Goal: Task Accomplishment & Management: Complete application form

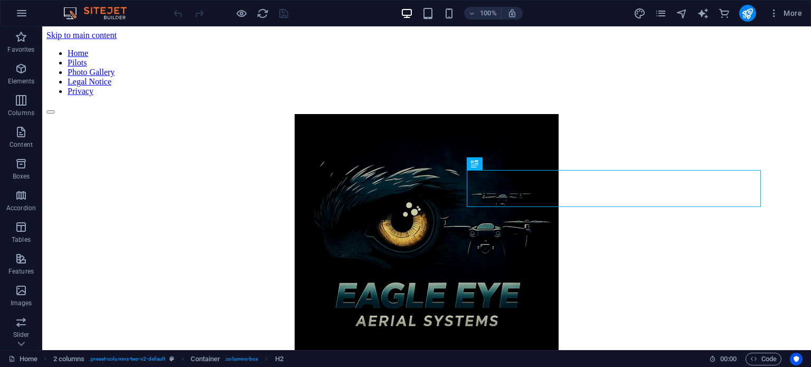
scroll to position [330, 0]
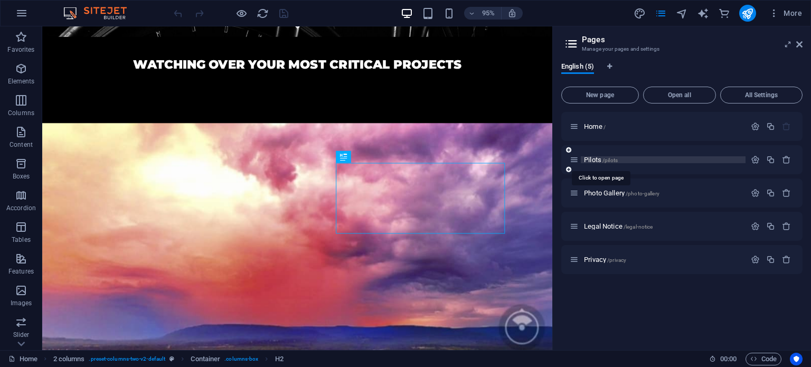
click at [587, 158] on span "Pilots /pilots" at bounding box center [601, 160] width 34 height 8
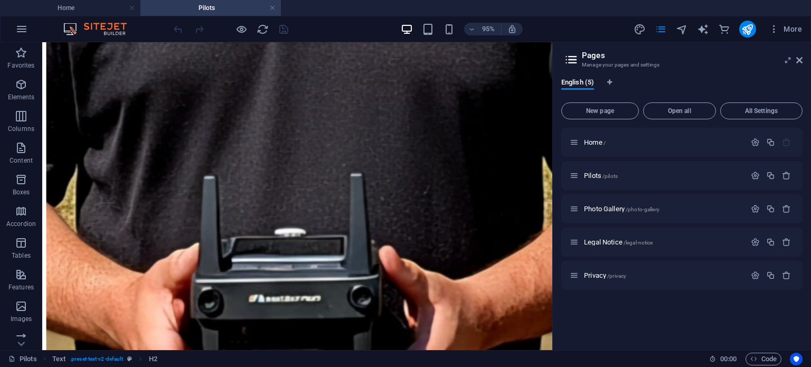
scroll to position [1385, 0]
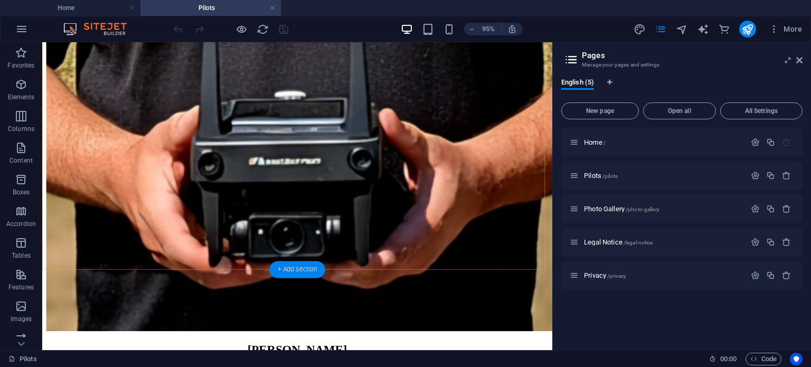
click at [301, 274] on div "+ Add section" at bounding box center [296, 269] width 55 height 17
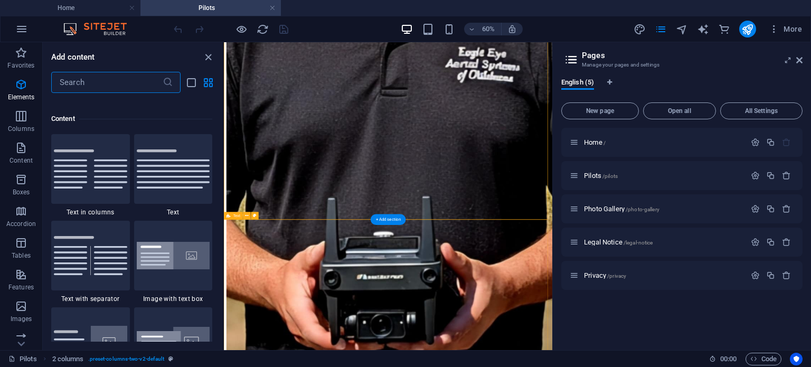
scroll to position [1848, 0]
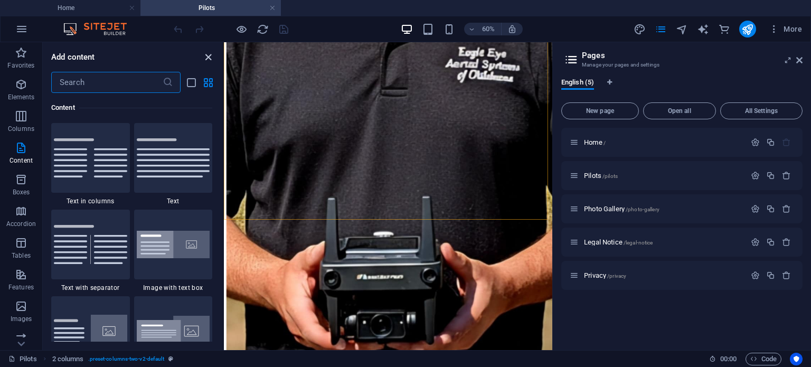
click at [209, 58] on icon "close panel" at bounding box center [208, 57] width 12 height 12
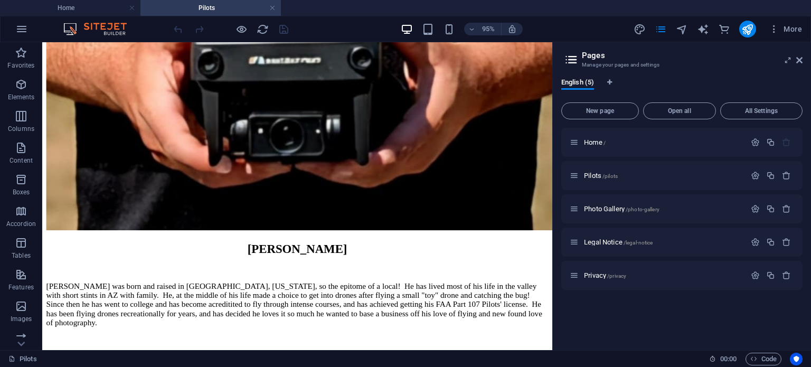
scroll to position [1506, 0]
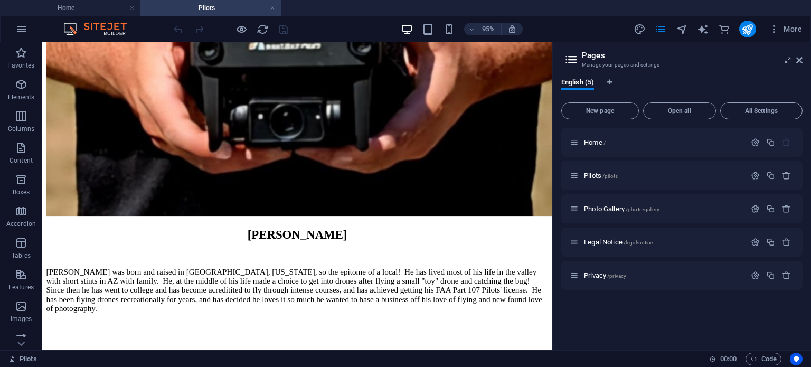
drag, startPoint x: 577, startPoint y: 235, endPoint x: 596, endPoint y: 289, distance: 57.1
click at [30, 96] on p "Elements" at bounding box center [21, 97] width 27 height 8
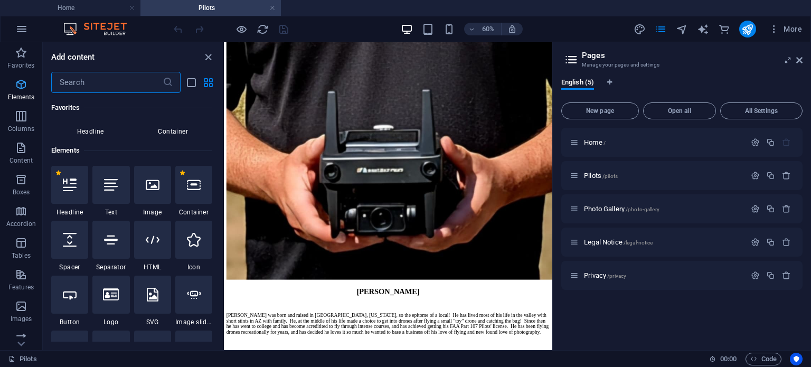
scroll to position [112, 0]
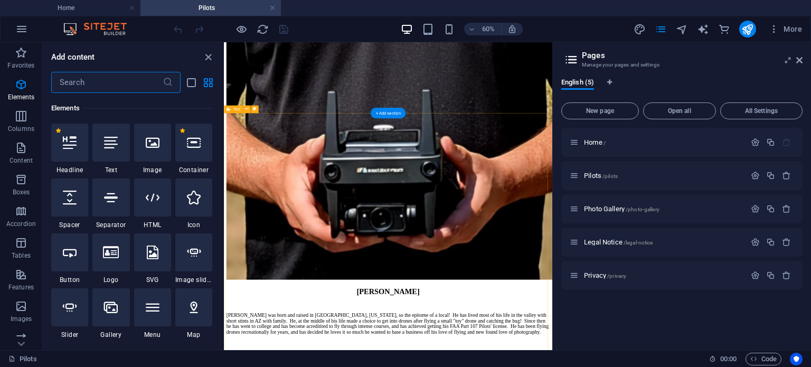
click at [114, 202] on icon at bounding box center [111, 198] width 14 height 14
select select "%"
select select "px"
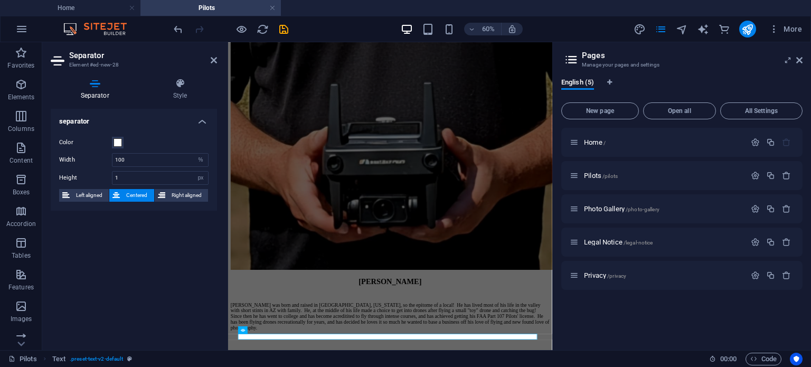
scroll to position [1190, 0]
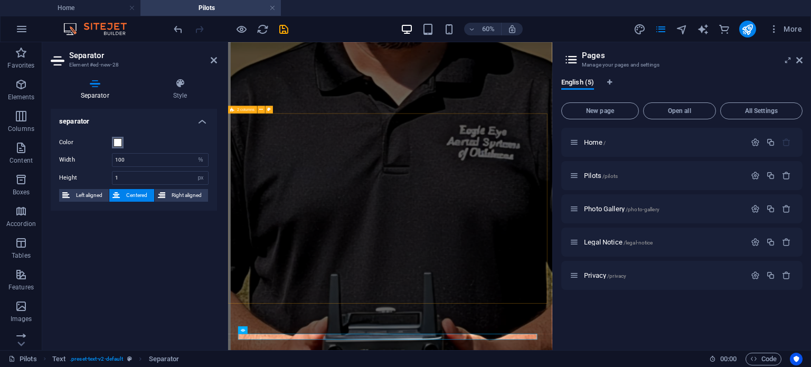
click at [119, 144] on span at bounding box center [118, 142] width 8 height 8
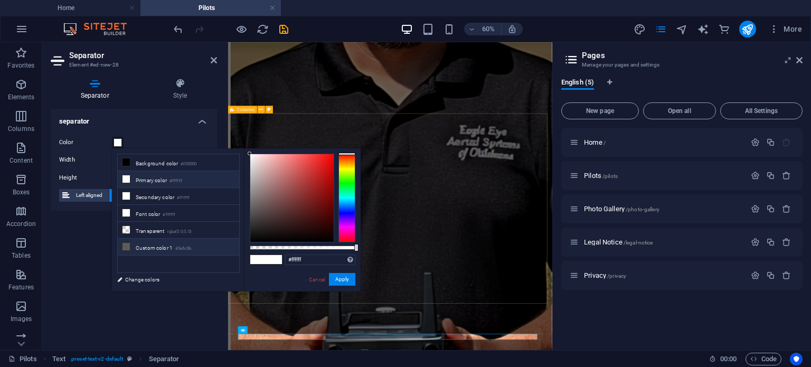
click at [151, 248] on li "Custom color 1 #5a5c5b" at bounding box center [178, 247] width 121 height 17
type input "#5a5c5b"
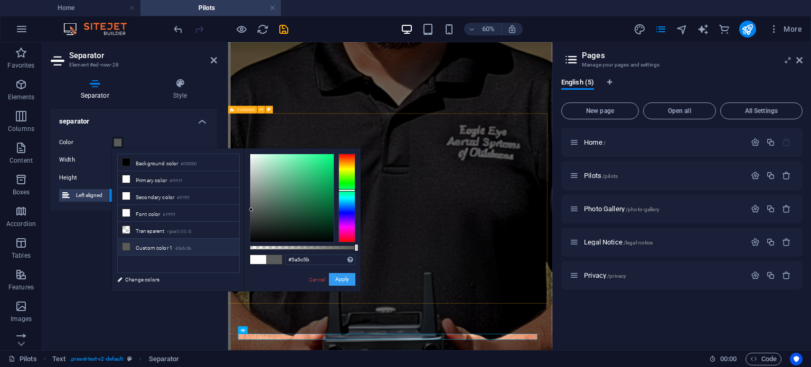
click at [349, 282] on button "Apply" at bounding box center [342, 279] width 26 height 13
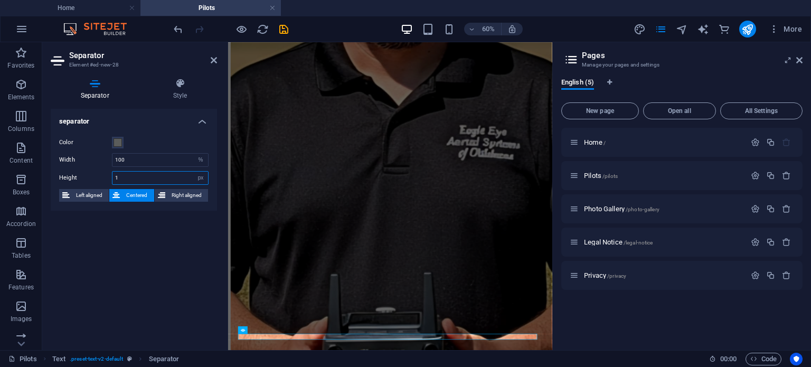
click at [180, 176] on input "1" at bounding box center [161, 178] width 96 height 13
type input "5"
click at [156, 265] on div "separator Color Width 100 px rem % vh vw Height 5 px rem vh vw Left aligned Cen…" at bounding box center [134, 225] width 166 height 233
click at [131, 165] on input "100" at bounding box center [161, 160] width 96 height 13
type input "150"
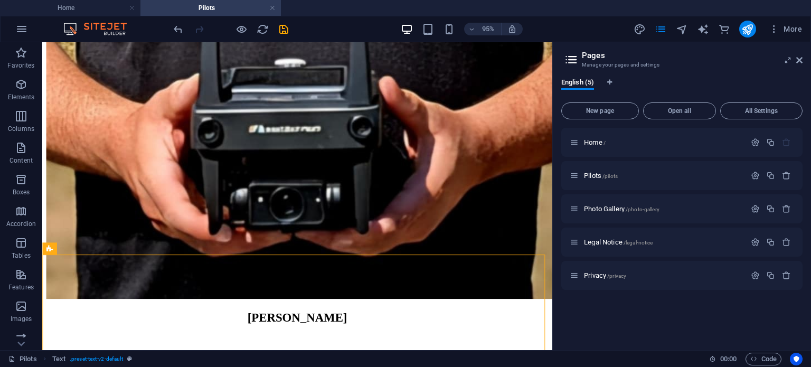
drag, startPoint x: 575, startPoint y: 286, endPoint x: 596, endPoint y: 281, distance: 22.2
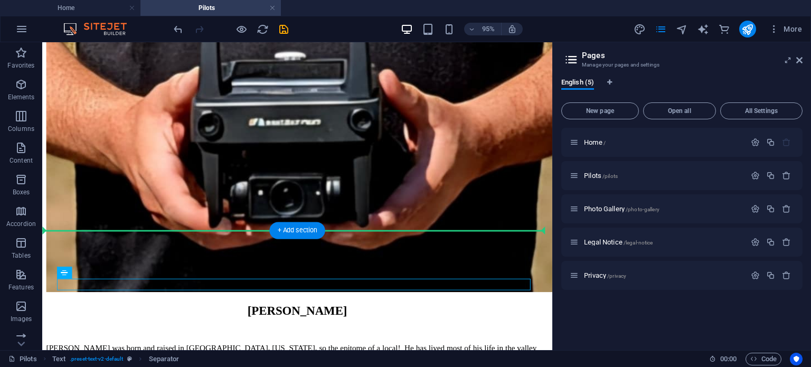
drag, startPoint x: 465, startPoint y: 298, endPoint x: 455, endPoint y: 246, distance: 53.2
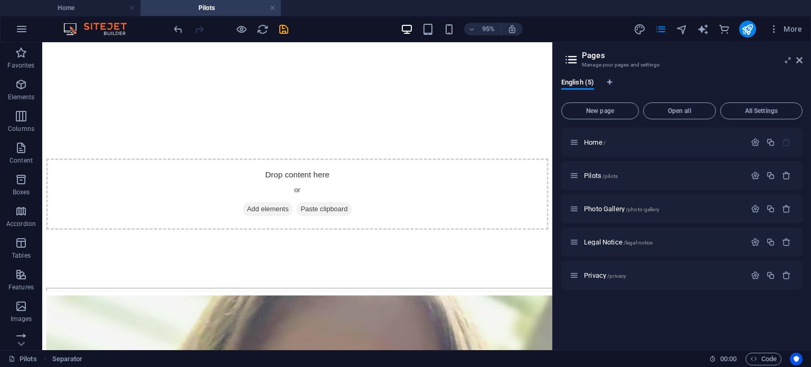
scroll to position [1866, 0]
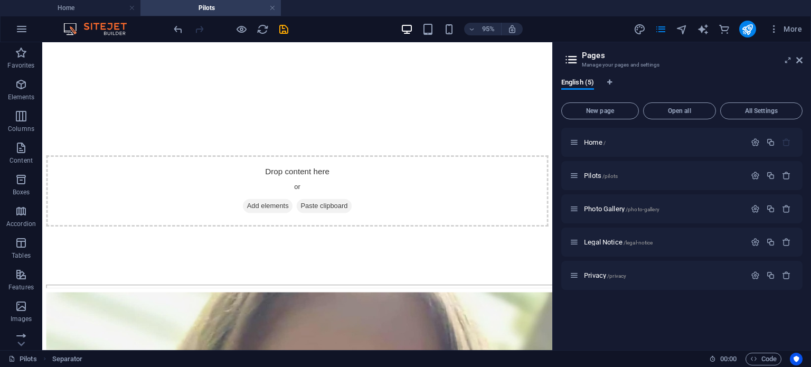
drag, startPoint x: 576, startPoint y: 242, endPoint x: 596, endPoint y: 326, distance: 86.2
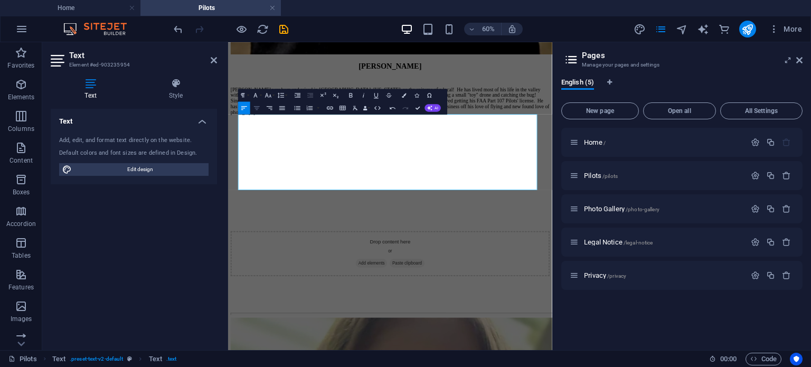
click at [257, 105] on icon "button" at bounding box center [256, 107] width 7 height 7
drag, startPoint x: 707, startPoint y: 280, endPoint x: 236, endPoint y: 190, distance: 479.7
click at [270, 97] on icon "button" at bounding box center [268, 94] width 7 height 7
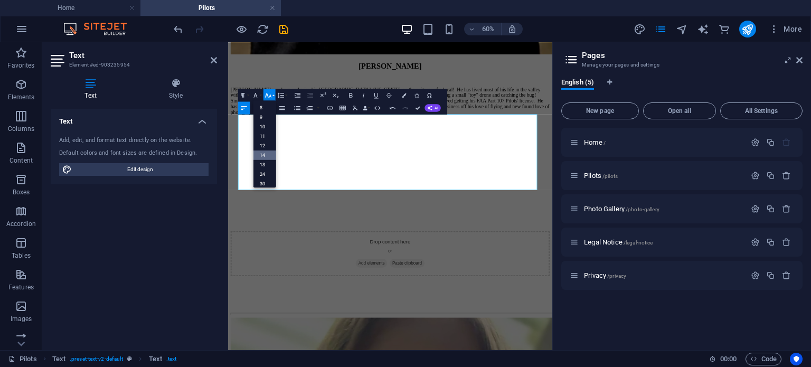
click at [269, 155] on link "14" at bounding box center [265, 156] width 23 height 10
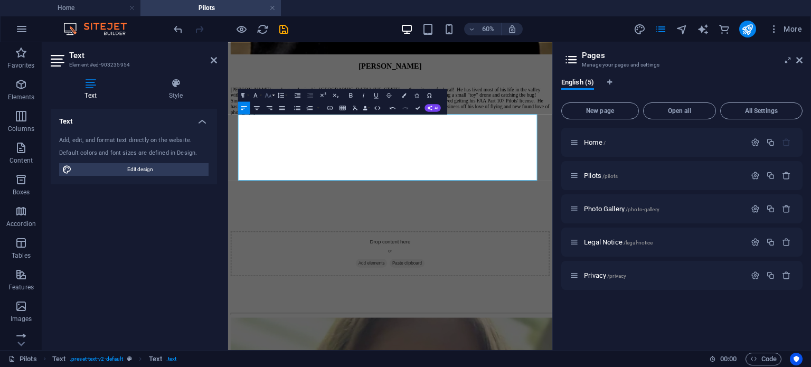
click at [266, 93] on icon "button" at bounding box center [268, 95] width 6 height 4
click at [266, 132] on link "30" at bounding box center [265, 133] width 23 height 10
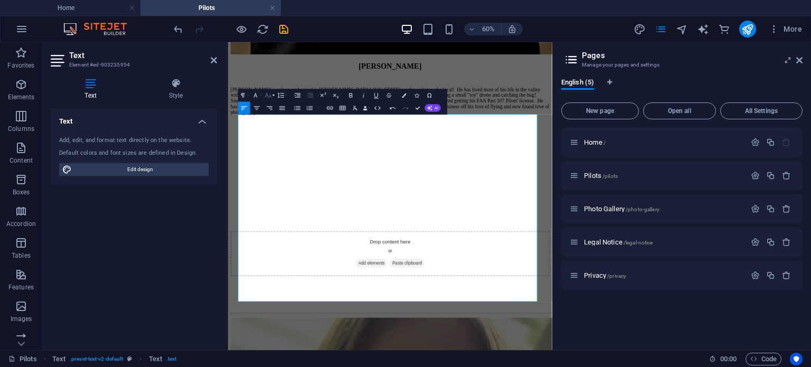
click at [273, 96] on button "Font Size" at bounding box center [270, 95] width 12 height 13
click at [266, 123] on link "24" at bounding box center [265, 124] width 23 height 10
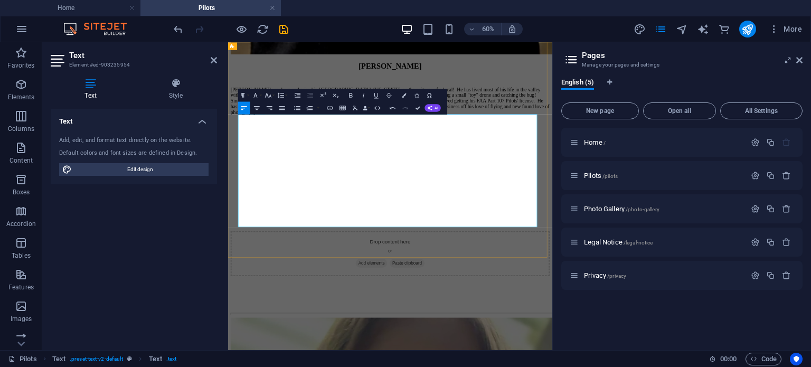
drag, startPoint x: 438, startPoint y: 176, endPoint x: 539, endPoint y: 168, distance: 101.2
click at [270, 95] on icon "button" at bounding box center [268, 95] width 6 height 4
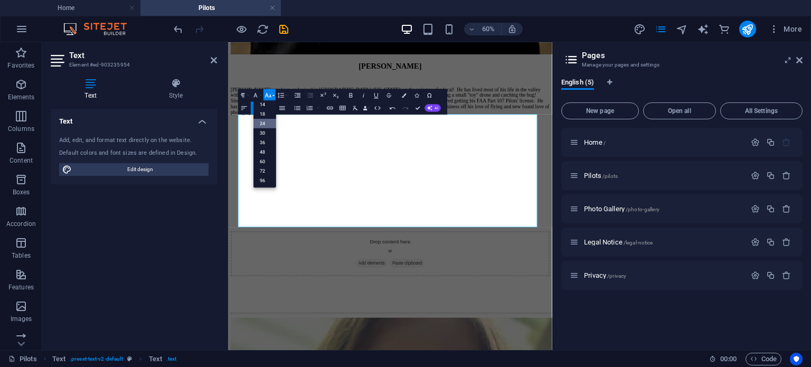
click at [265, 120] on link "24" at bounding box center [265, 124] width 23 height 10
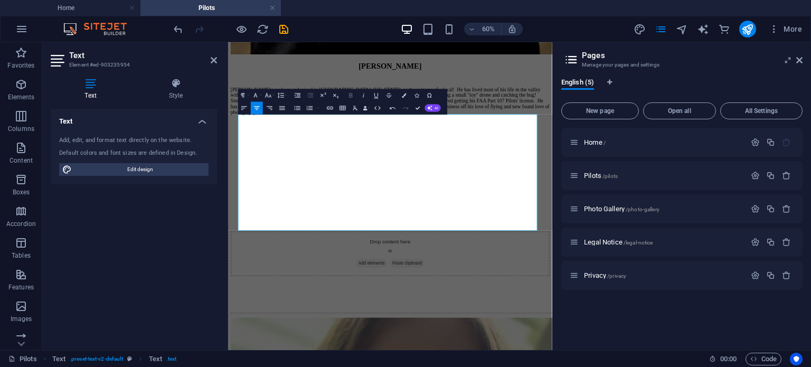
click at [351, 96] on icon "button" at bounding box center [351, 94] width 7 height 7
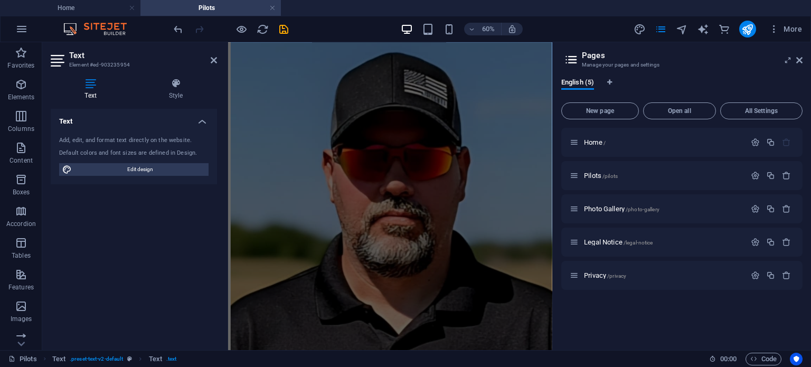
scroll to position [803, 0]
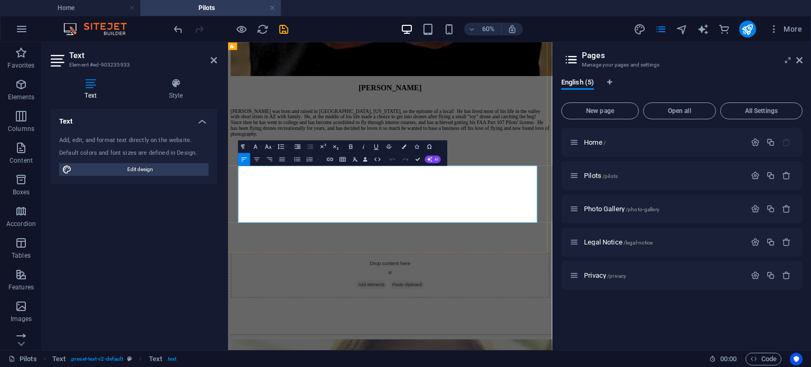
scroll to position [957, 0]
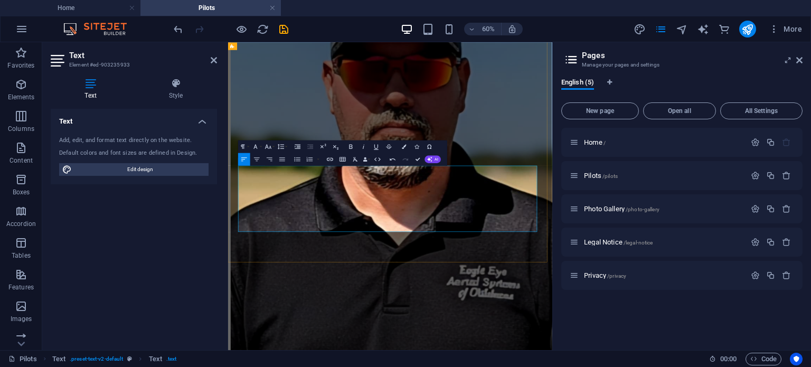
click at [259, 162] on icon "button" at bounding box center [256, 158] width 7 height 7
click at [271, 145] on icon "button" at bounding box center [268, 146] width 7 height 7
click at [265, 222] on link "24" at bounding box center [265, 226] width 23 height 10
drag, startPoint x: 563, startPoint y: 353, endPoint x: 244, endPoint y: 276, distance: 328.7
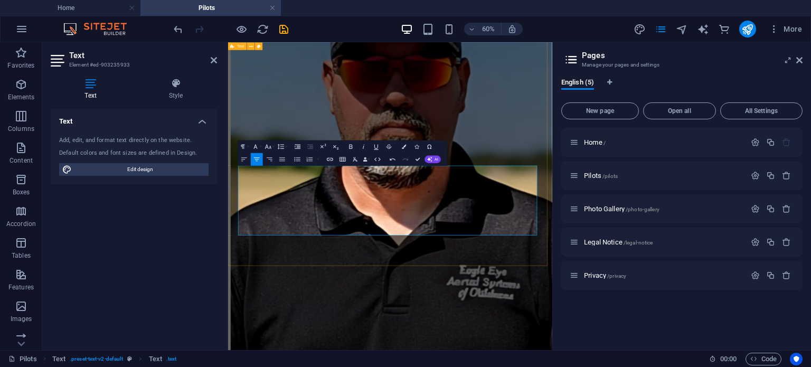
click at [273, 147] on button "Font Size" at bounding box center [270, 146] width 12 height 13
click at [262, 223] on link "24" at bounding box center [265, 226] width 23 height 10
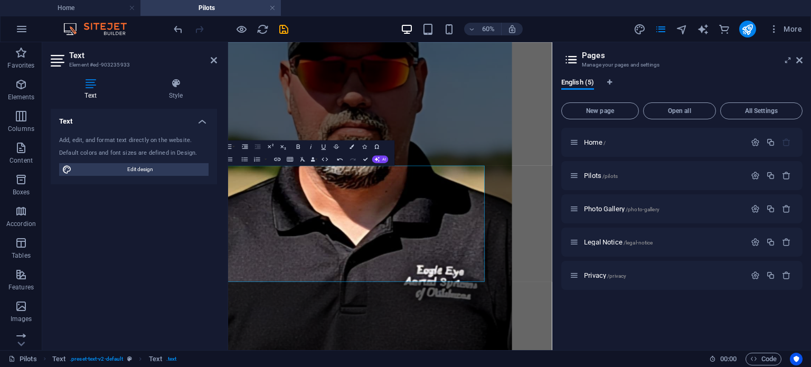
scroll to position [957, 87]
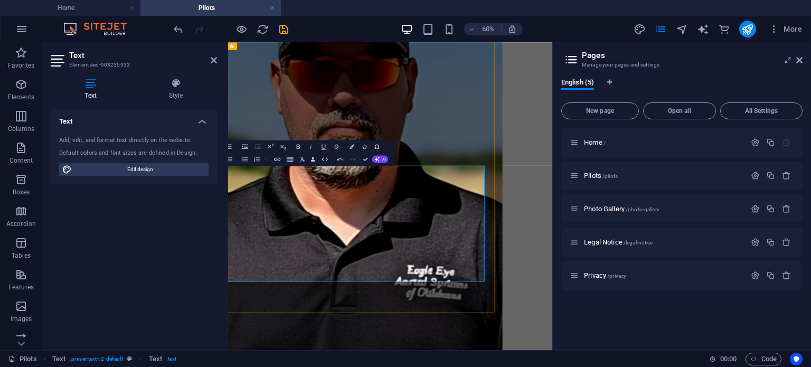
drag, startPoint x: 620, startPoint y: 256, endPoint x: 554, endPoint y: 316, distance: 89.4
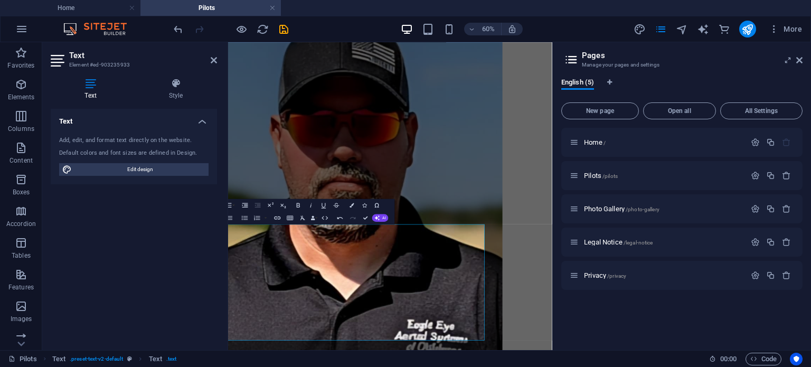
scroll to position [843, 87]
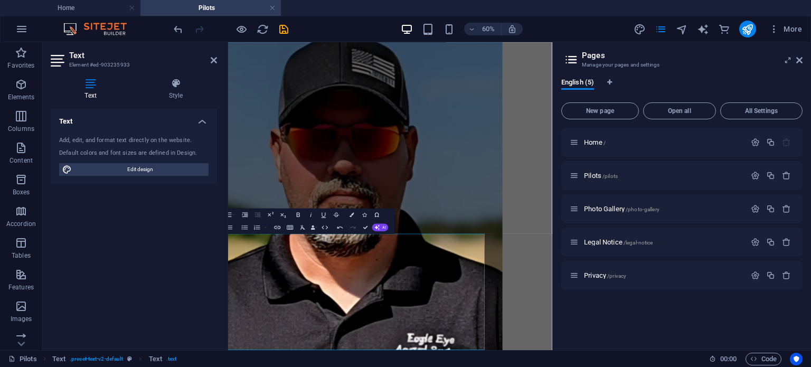
drag, startPoint x: 763, startPoint y: 274, endPoint x: 781, endPoint y: 211, distance: 65.7
drag, startPoint x: 514, startPoint y: 366, endPoint x: 310, endPoint y: 372, distance: 204.0
click at [296, 212] on icon "button" at bounding box center [298, 214] width 7 height 7
click at [334, 18] on div "60% More" at bounding box center [406, 28] width 810 height 25
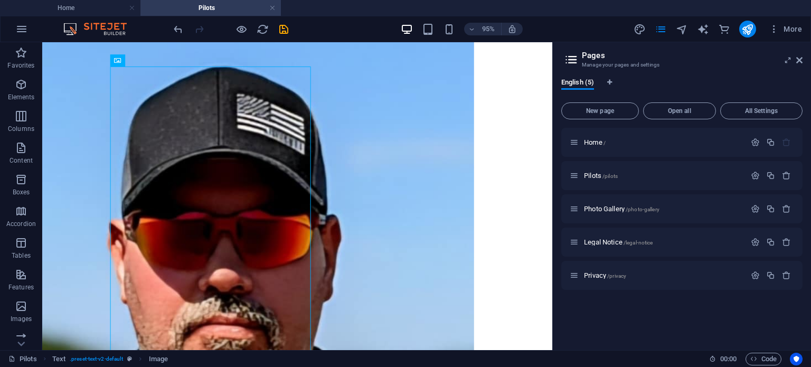
scroll to position [602, 87]
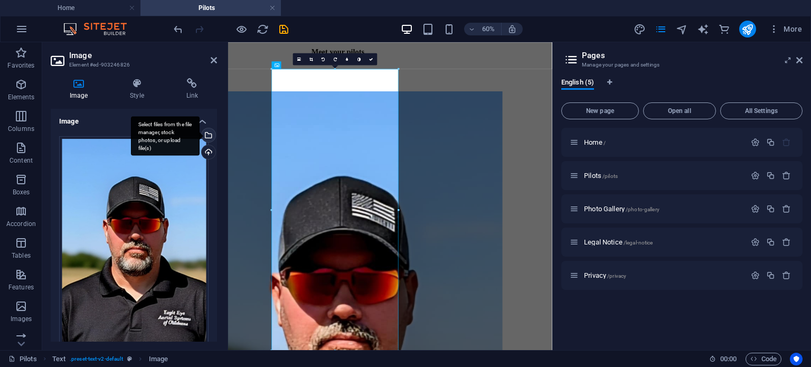
click at [211, 136] on div "Select files from the file manager, stock photos, or upload file(s)" at bounding box center [208, 136] width 16 height 16
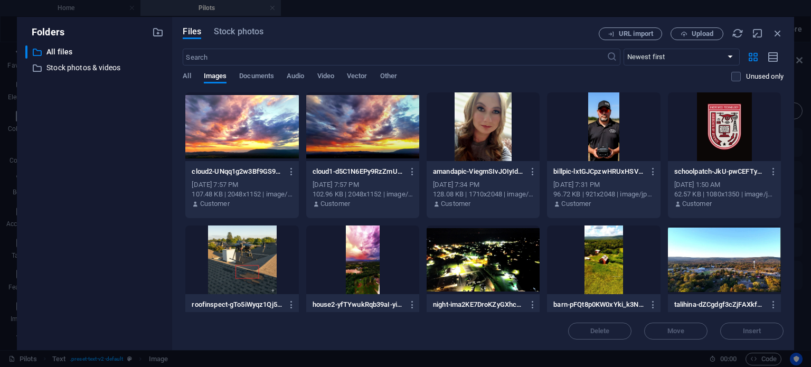
drag, startPoint x: 781, startPoint y: 107, endPoint x: 263, endPoint y: 255, distance: 539.2
click at [777, 31] on icon "button" at bounding box center [778, 33] width 12 height 12
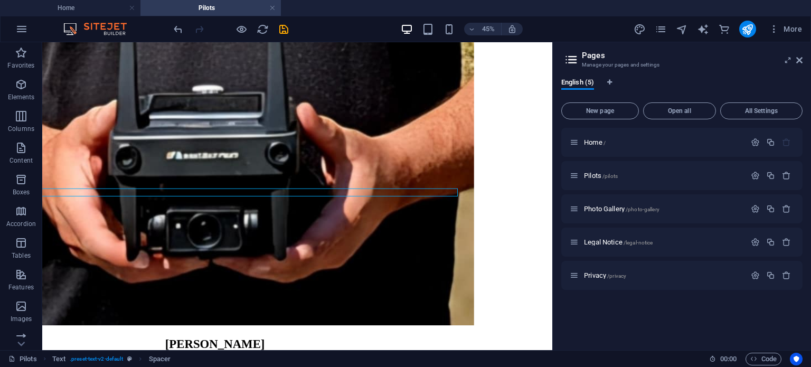
scroll to position [1000, 87]
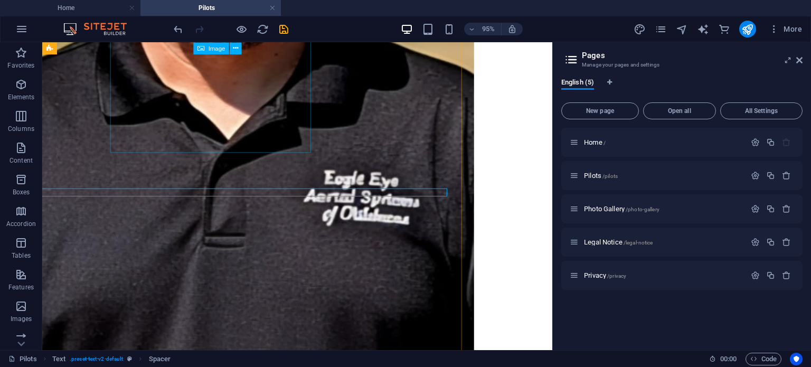
click at [263, 126] on figure at bounding box center [223, 135] width 529 height 1196
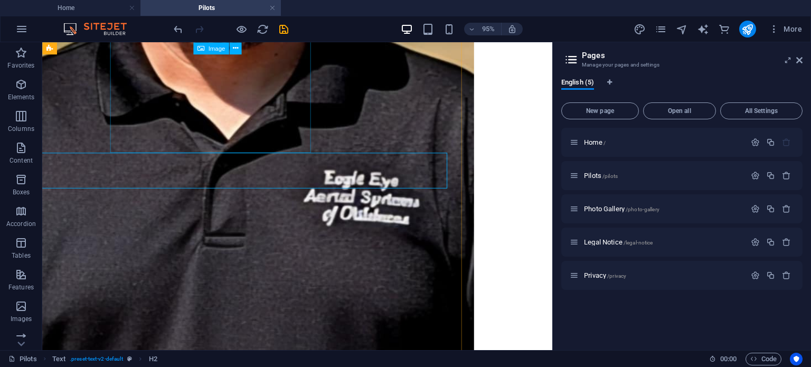
click at [238, 122] on figure at bounding box center [223, 135] width 529 height 1196
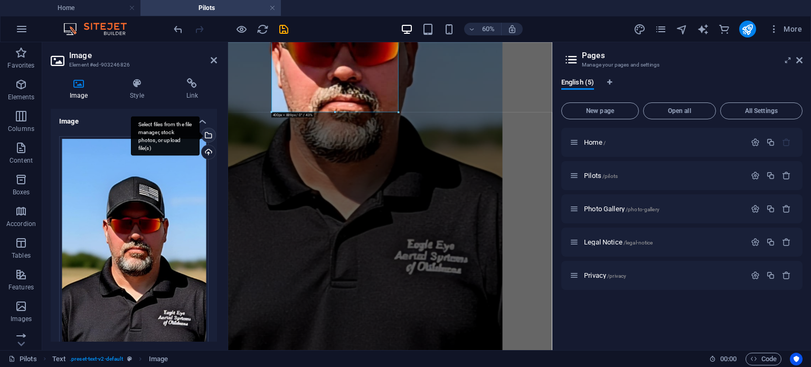
click at [208, 134] on div "Select files from the file manager, stock photos, or upload file(s)" at bounding box center [208, 136] width 16 height 16
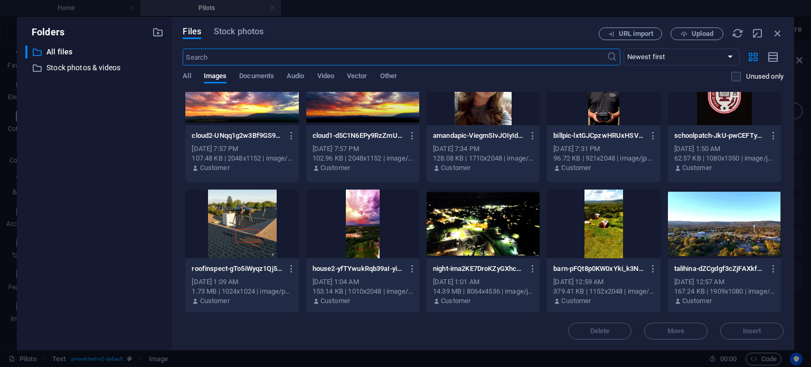
scroll to position [0, 0]
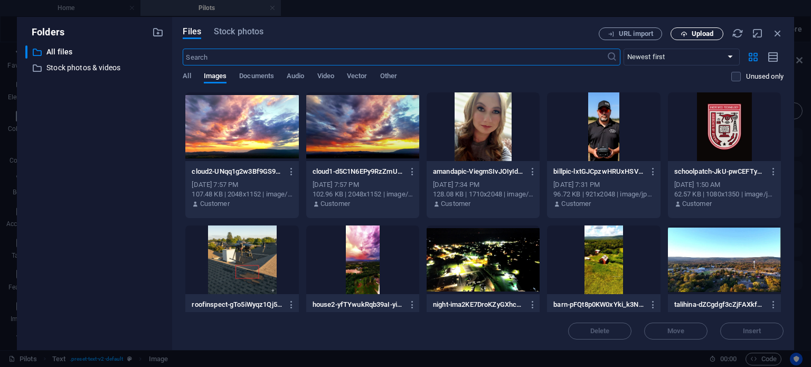
click at [676, 33] on span "Upload" at bounding box center [697, 34] width 43 height 7
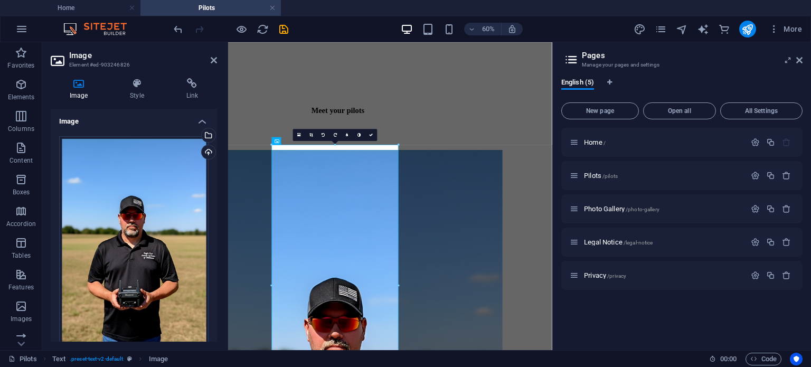
scroll to position [465, 87]
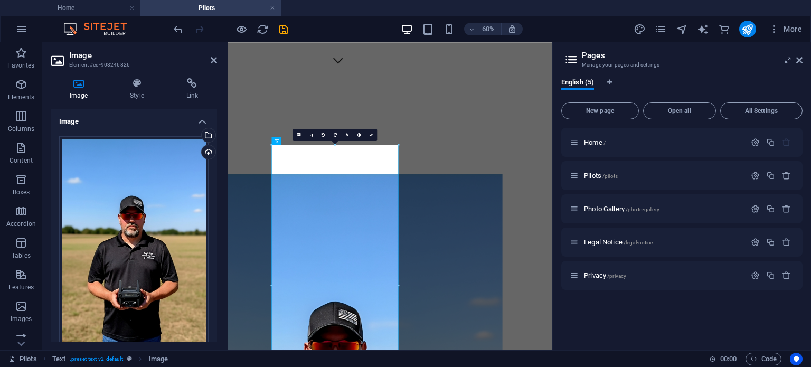
drag, startPoint x: 762, startPoint y: 124, endPoint x: 780, endPoint y: 166, distance: 45.9
click at [211, 57] on icon at bounding box center [214, 60] width 6 height 8
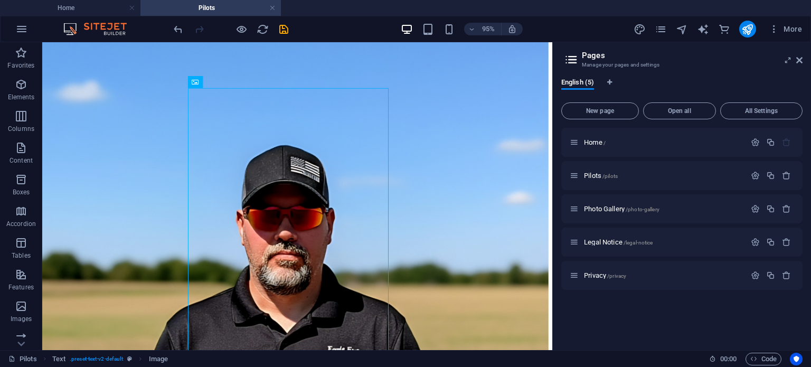
scroll to position [598, 6]
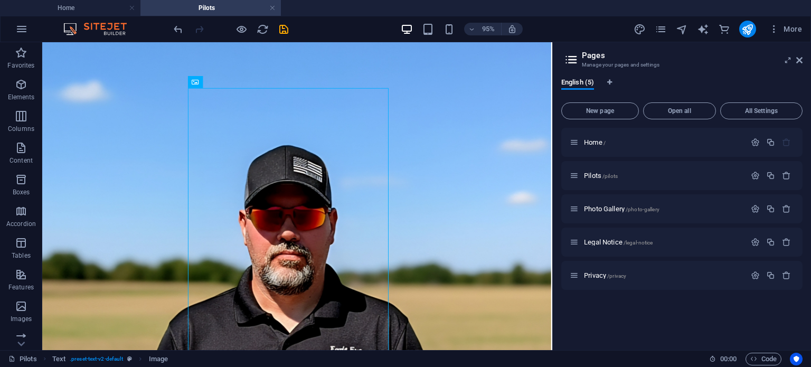
drag, startPoint x: 353, startPoint y: 362, endPoint x: 330, endPoint y: 400, distance: 45.0
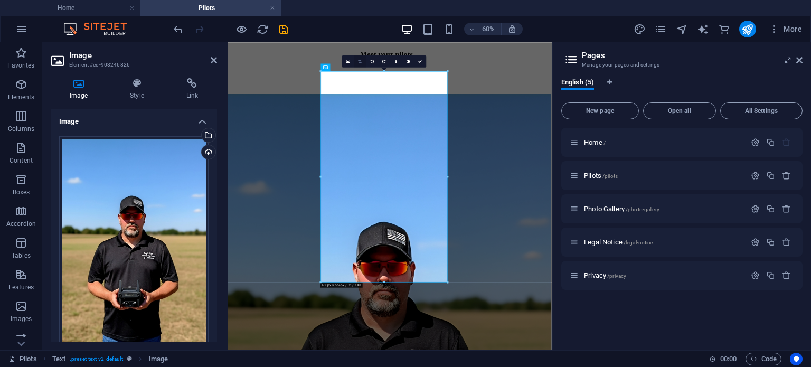
click at [358, 61] on link at bounding box center [360, 61] width 12 height 12
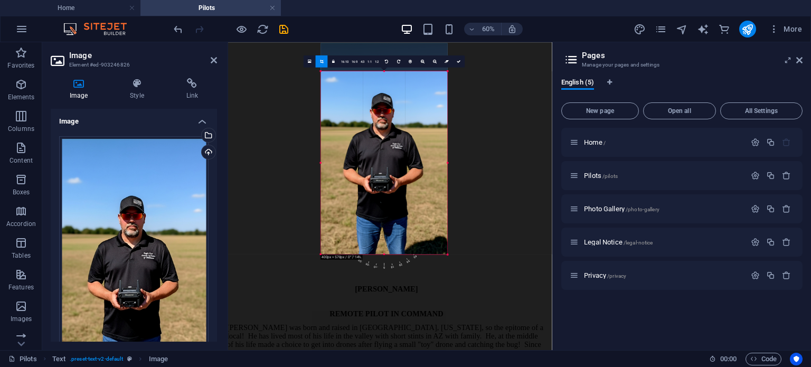
drag, startPoint x: 383, startPoint y: 71, endPoint x: 375, endPoint y: 118, distance: 47.8
click at [375, 118] on div "180 170 160 150 140 130 120 110 100 90 80 70 60 50 40 30 20 10 0 -10 -20 -30 -4…" at bounding box center [384, 162] width 127 height 183
click at [458, 60] on icon at bounding box center [459, 61] width 4 height 4
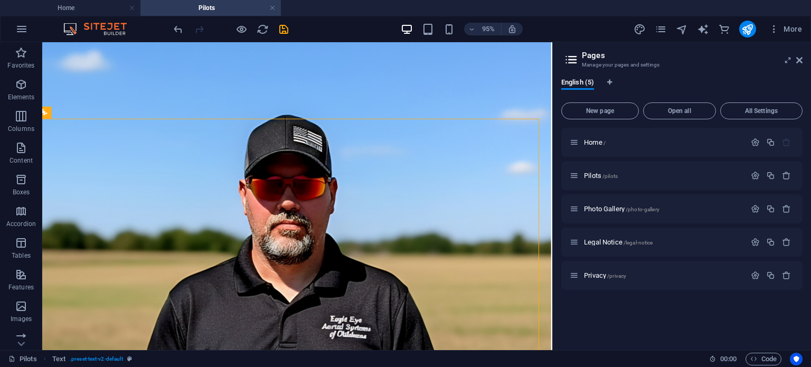
scroll to position [516, 6]
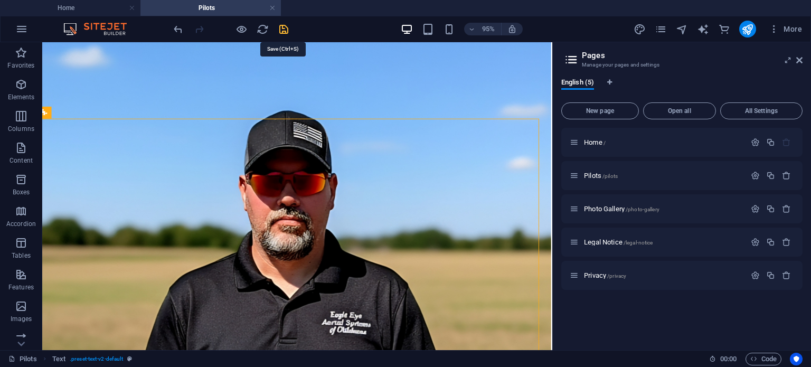
click at [281, 29] on icon "save" at bounding box center [284, 29] width 12 height 12
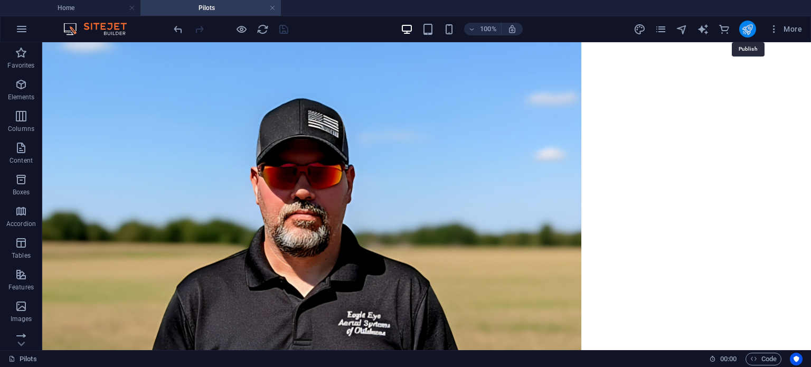
click at [750, 26] on icon "publish" at bounding box center [748, 29] width 12 height 12
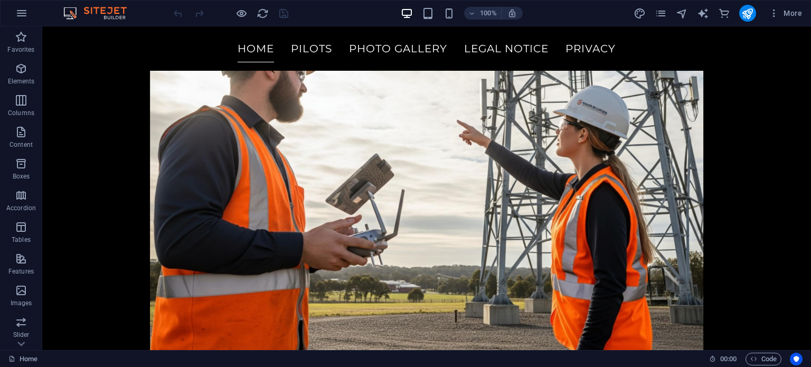
scroll to position [4678, 0]
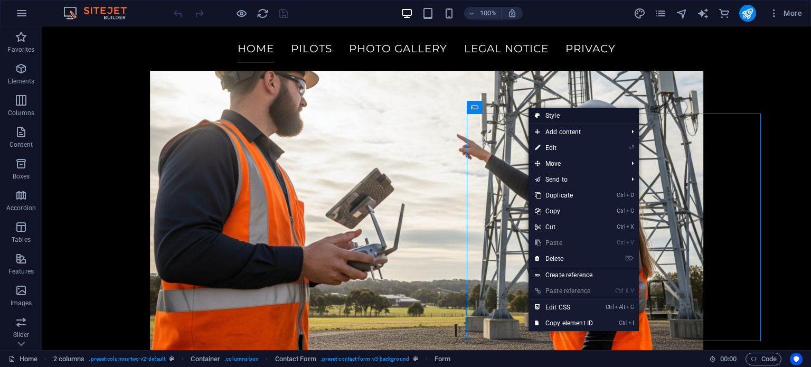
click at [541, 117] on link "Style" at bounding box center [584, 116] width 110 height 16
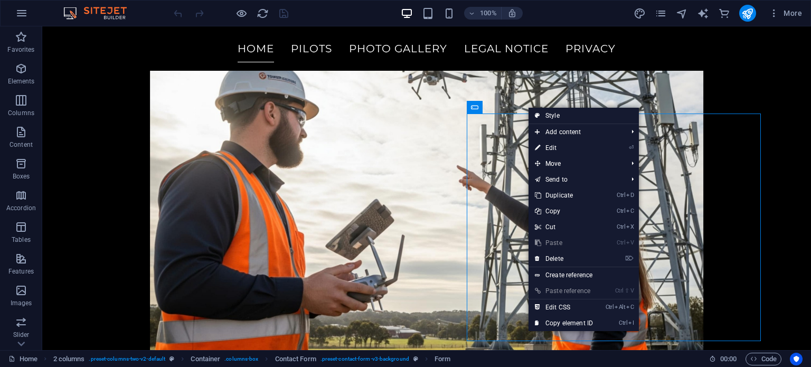
select select "rem"
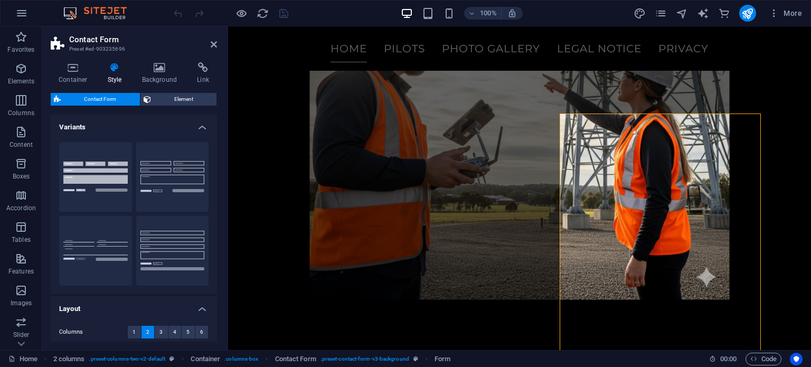
scroll to position [4594, 0]
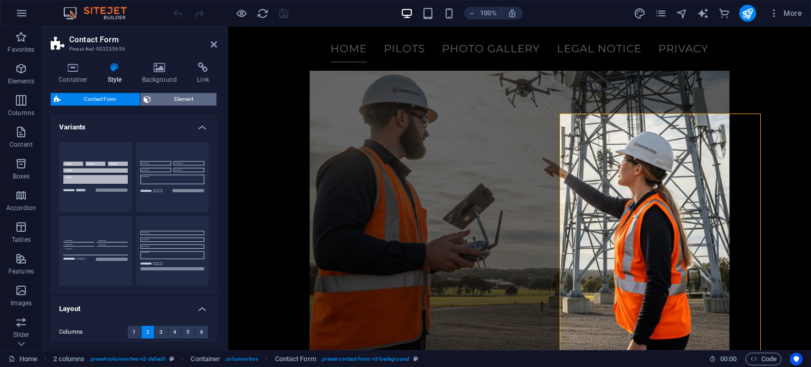
click at [166, 96] on span "Element" at bounding box center [184, 99] width 60 height 13
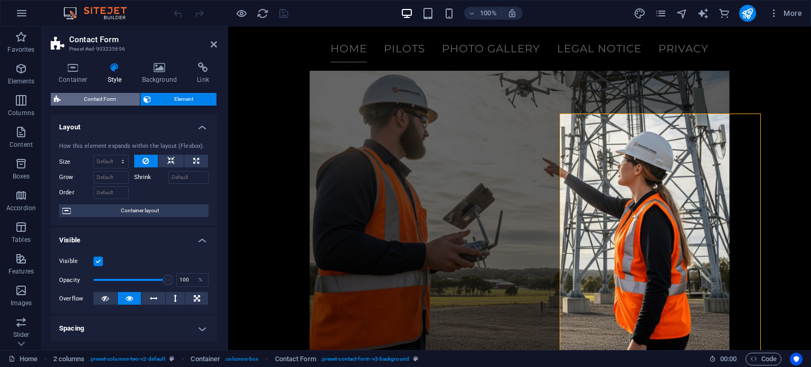
click at [115, 95] on span "Contact Form" at bounding box center [100, 99] width 73 height 13
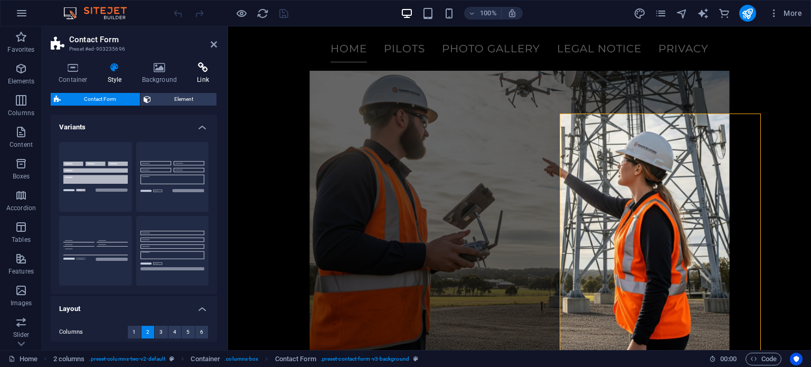
click at [207, 78] on h4 "Link" at bounding box center [203, 73] width 28 height 22
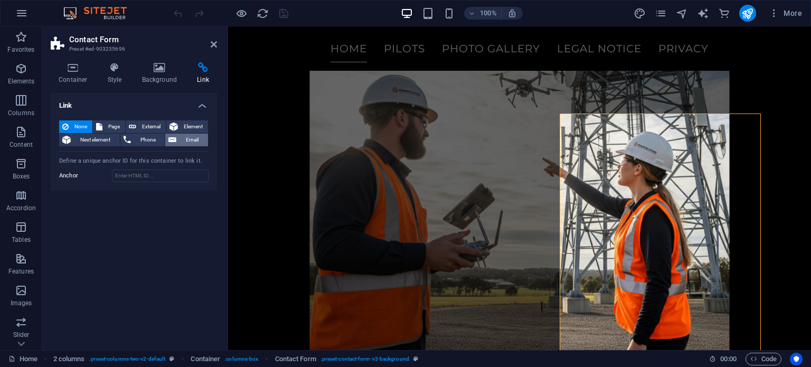
click at [188, 141] on span "Email" at bounding box center [192, 140] width 25 height 13
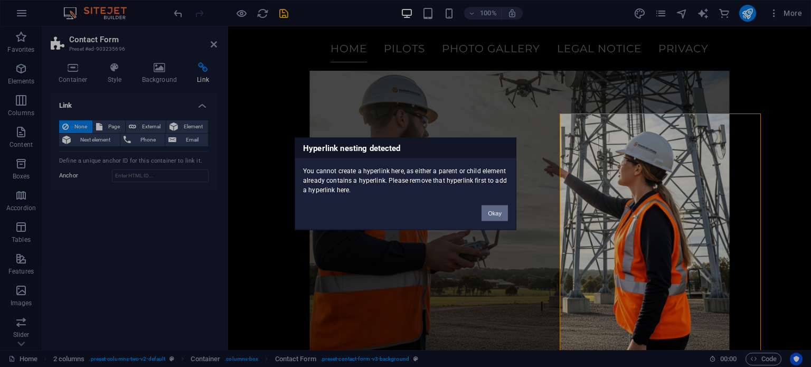
click at [490, 212] on button "Okay" at bounding box center [495, 213] width 26 height 16
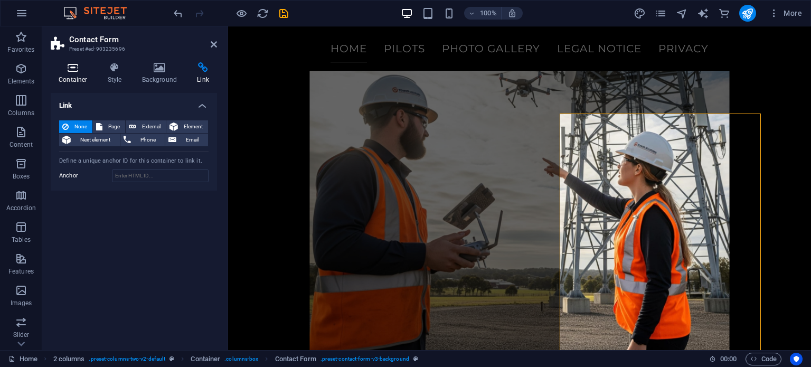
click at [75, 73] on h4 "Container" at bounding box center [75, 73] width 49 height 22
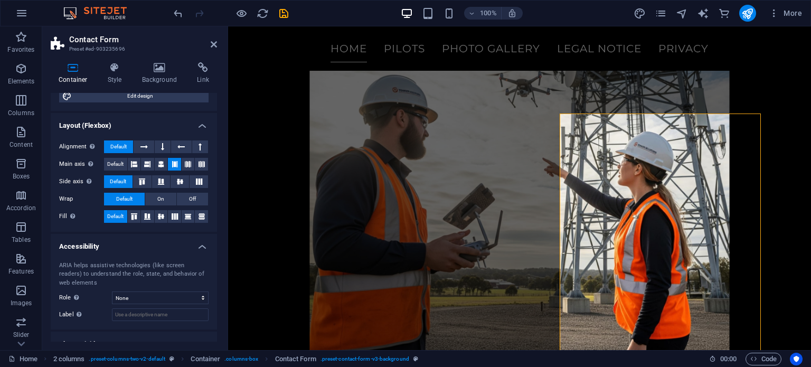
scroll to position [177, 0]
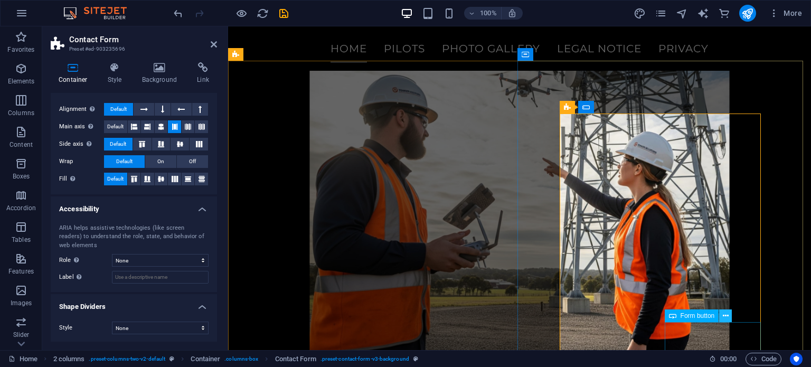
click at [0, 0] on icon at bounding box center [0, 0] width 0 height 0
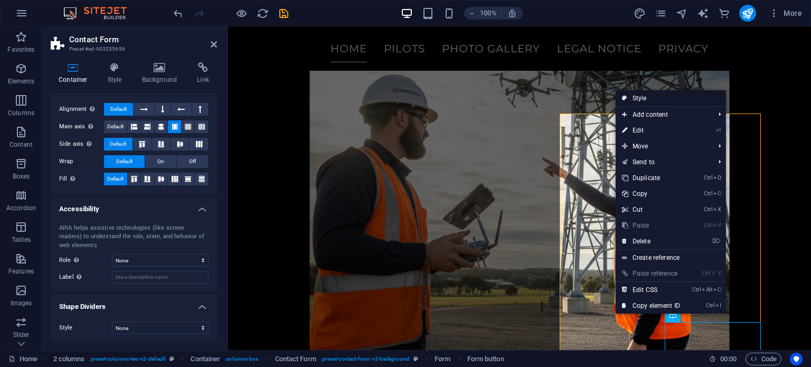
click at [672, 97] on link "Style" at bounding box center [671, 98] width 110 height 16
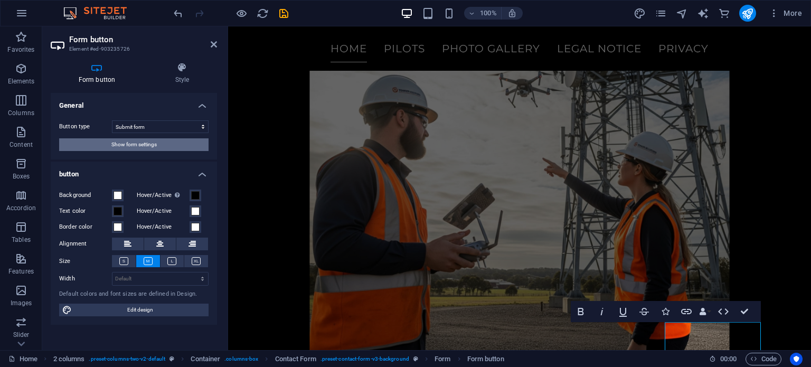
click at [156, 145] on span "Show form settings" at bounding box center [133, 144] width 45 height 13
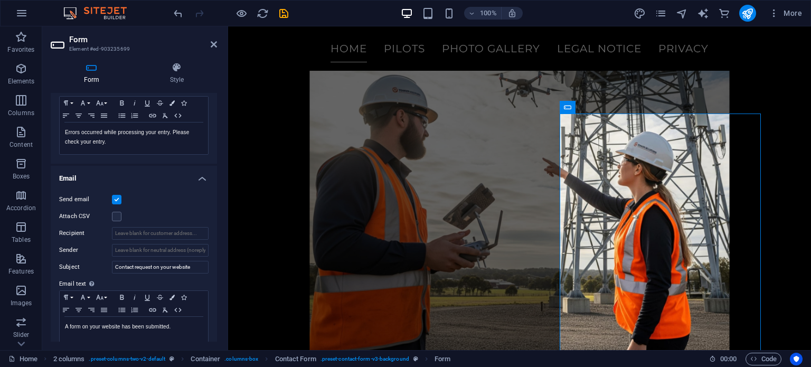
scroll to position [238, 0]
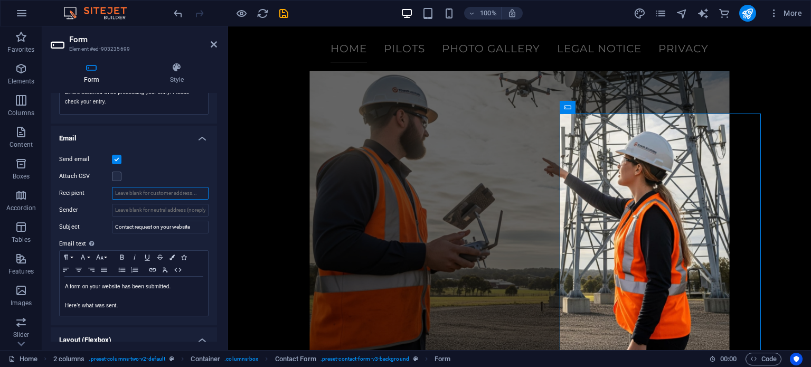
click at [144, 191] on input "Recipient" at bounding box center [160, 193] width 97 height 13
type input "A"
type input "a"
click at [183, 189] on input "Recipient" at bounding box center [160, 193] width 97 height 13
type input "a_hutter@yahoo.com"
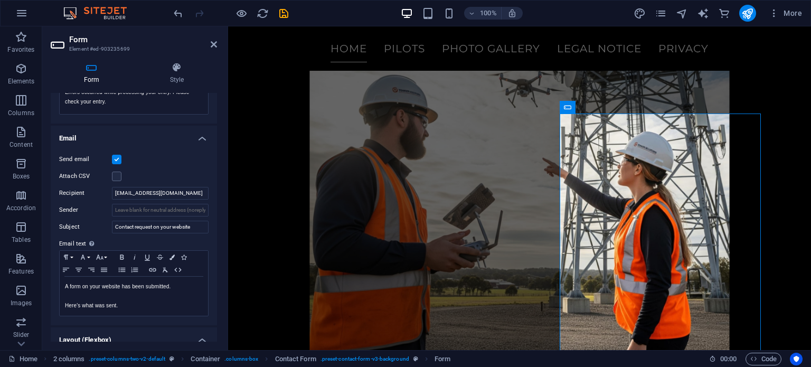
click at [177, 170] on div "Attach CSV" at bounding box center [133, 176] width 149 height 13
click at [184, 211] on input "Sender" at bounding box center [160, 210] width 97 height 13
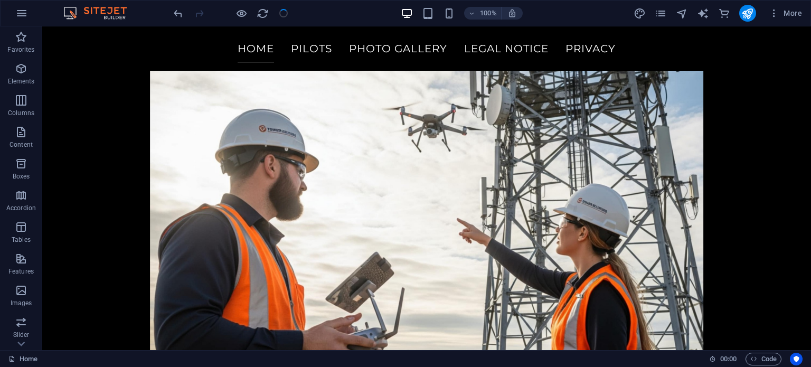
scroll to position [4678, 0]
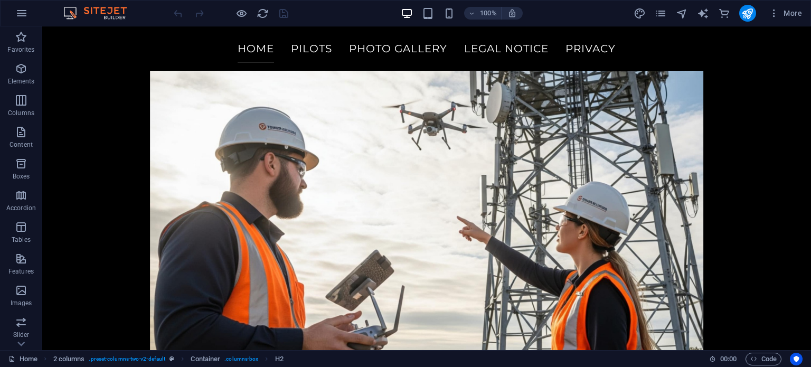
scroll to position [4566, 0]
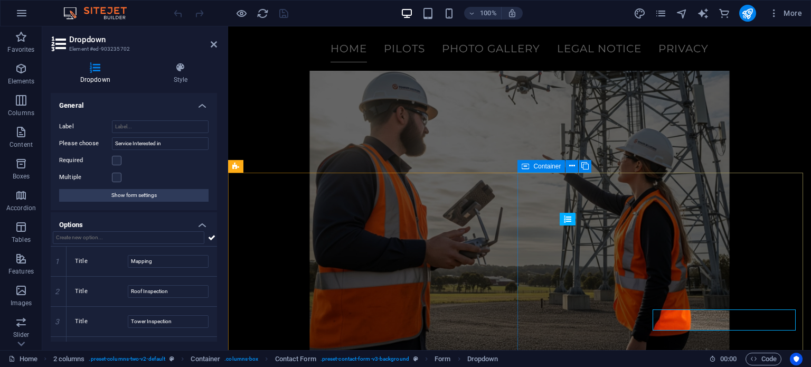
scroll to position [4482, 0]
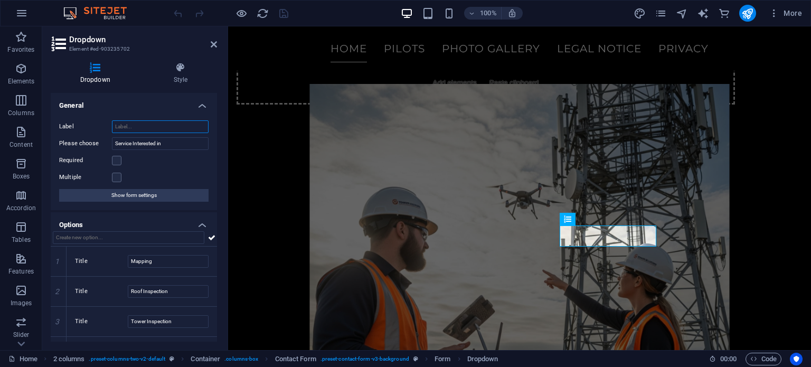
click at [171, 130] on input "Label" at bounding box center [160, 126] width 97 height 13
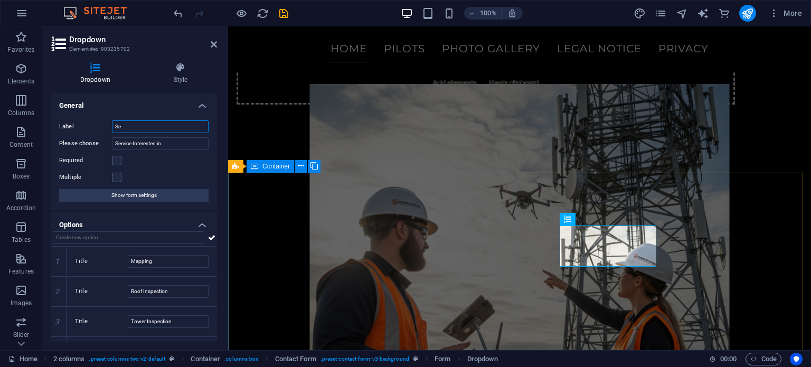
type input "S"
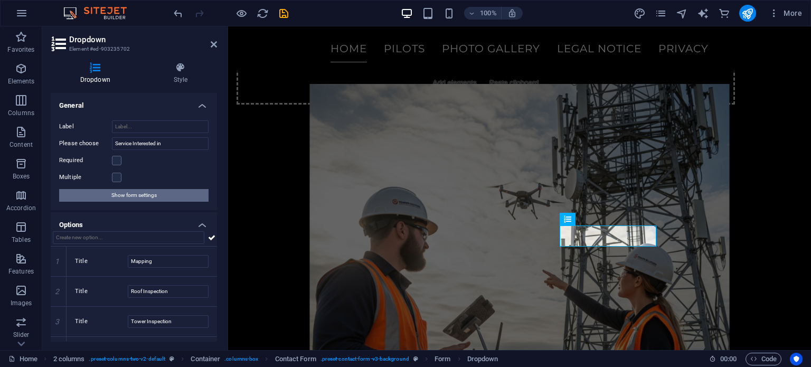
click at [154, 190] on span "Show form settings" at bounding box center [133, 195] width 45 height 13
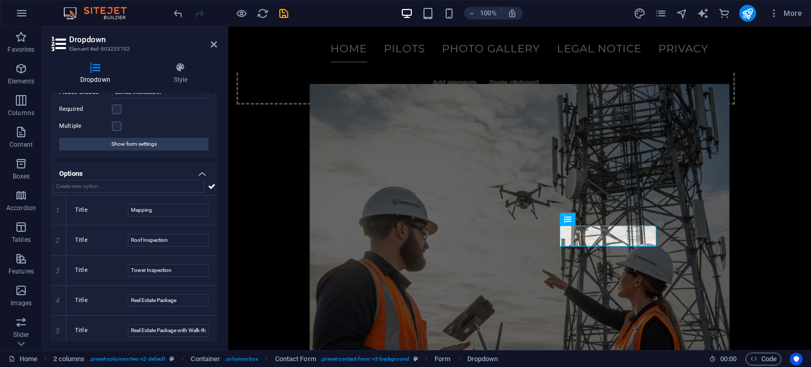
scroll to position [54, 0]
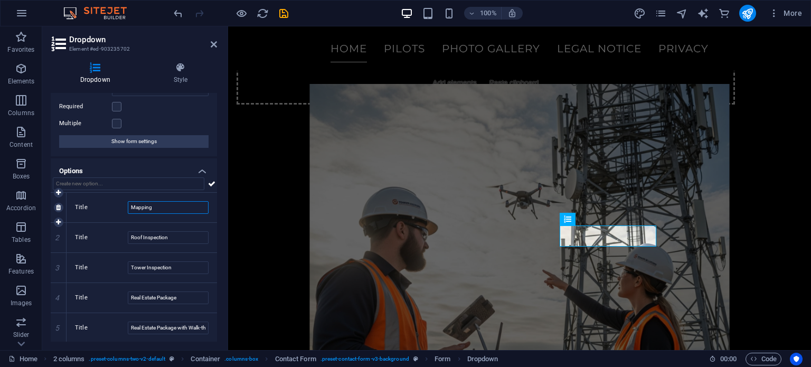
click at [175, 209] on input "Mapping" at bounding box center [168, 207] width 81 height 13
click at [57, 208] on icon at bounding box center [58, 207] width 5 height 6
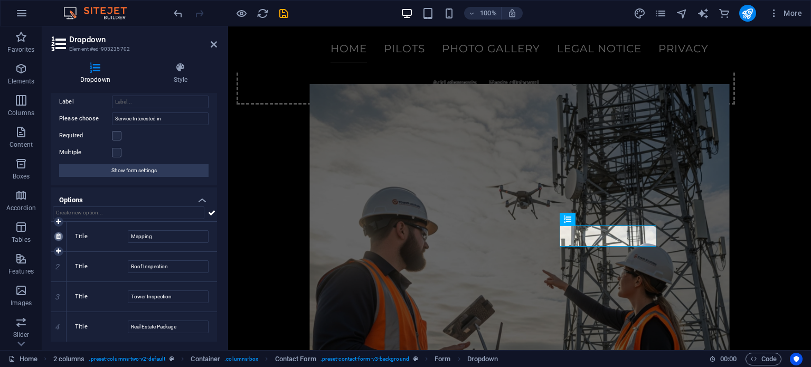
type input "Tower Inspection"
type input "Real Estate Package"
type input "Real Estate Package with Walk-through"
type input "Roof Inspection"
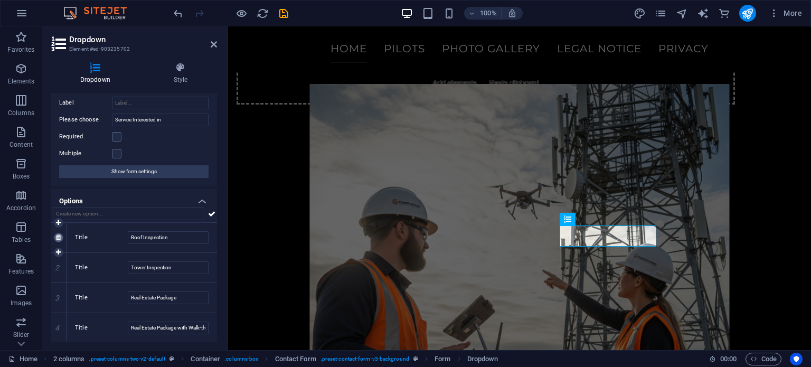
click at [57, 239] on icon at bounding box center [58, 238] width 5 height 6
type input "Real Estate Package"
type input "Real Estate Package with Walk-through"
type input "Tower Inspection"
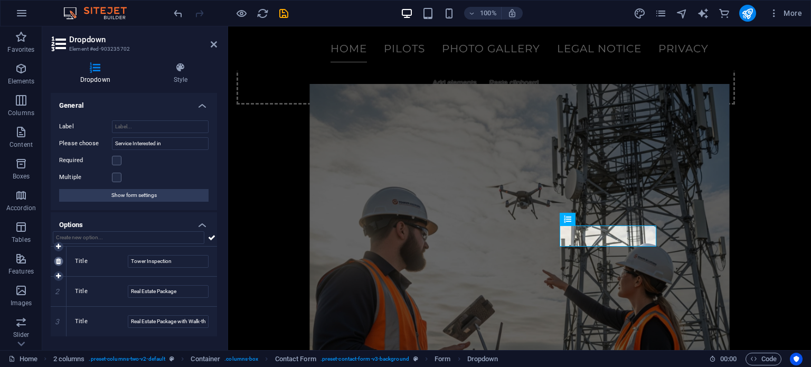
scroll to position [0, 0]
click at [57, 259] on icon at bounding box center [58, 261] width 5 height 6
type input "Real Estate Package with Walk-through"
click at [58, 259] on icon at bounding box center [58, 261] width 5 height 6
type input "Real Estate Package with Walk-through"
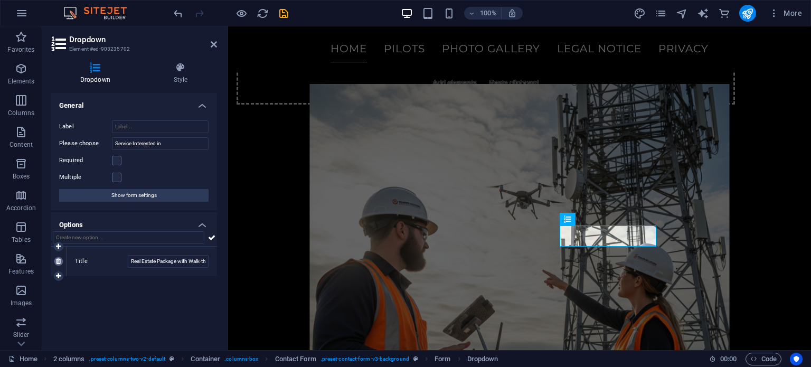
click at [58, 259] on icon at bounding box center [58, 261] width 5 height 6
click at [143, 257] on div at bounding box center [134, 257] width 166 height 20
click at [163, 258] on input "New option" at bounding box center [168, 261] width 81 height 13
type input "N"
type input "Mapping"
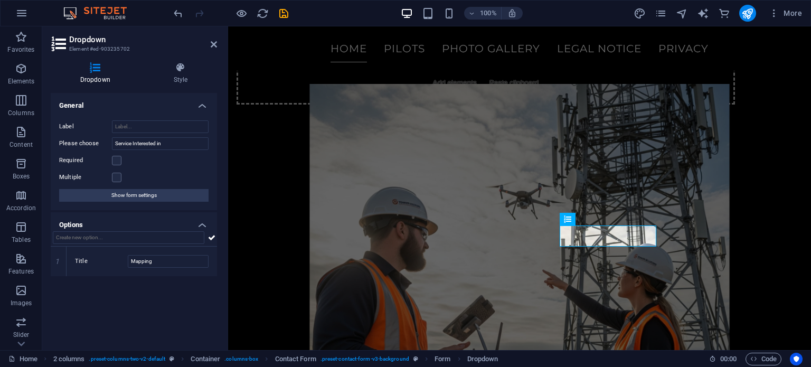
click at [85, 278] on div "General Label Please choose Service Interested in Required Multiple Show form s…" at bounding box center [134, 217] width 166 height 249
click at [59, 276] on icon at bounding box center [58, 276] width 5 height 6
click at [170, 287] on input "New option" at bounding box center [168, 291] width 81 height 13
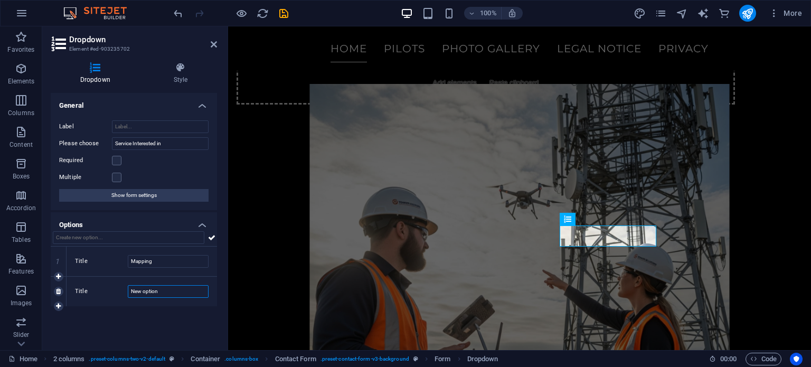
click at [170, 287] on input "New option" at bounding box center [168, 291] width 81 height 13
type input "Tower Inspection"
click at [160, 326] on div "General Label Please choose Service Interested in Required Multiple Show form s…" at bounding box center [134, 217] width 166 height 249
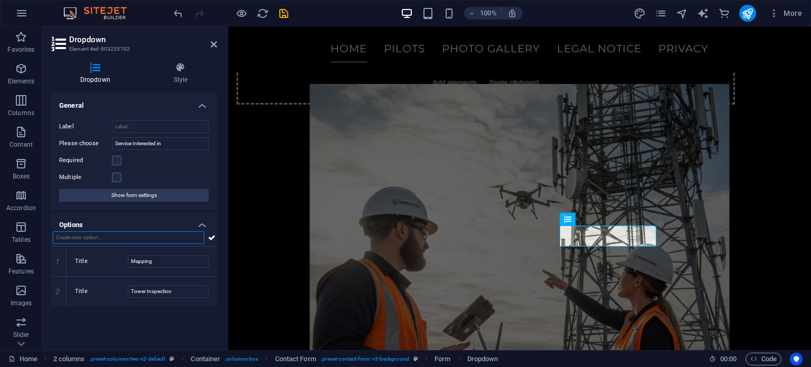
click at [129, 233] on input "text" at bounding box center [129, 237] width 152 height 13
type input "F"
type input "Roof Inspection"
click at [216, 237] on button at bounding box center [212, 237] width 11 height 13
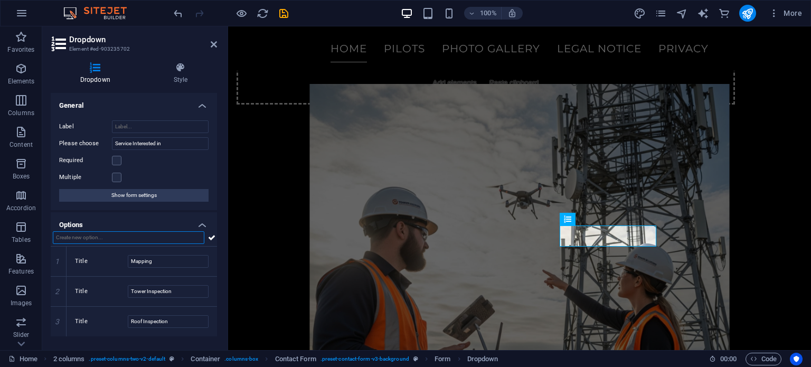
click at [136, 240] on input "text" at bounding box center [129, 237] width 152 height 13
type input "Real Estate Package"
click at [216, 241] on button at bounding box center [212, 237] width 11 height 13
click at [169, 241] on input "text" at bounding box center [129, 237] width 152 height 13
type input "Real Estate Package with Walk Through"
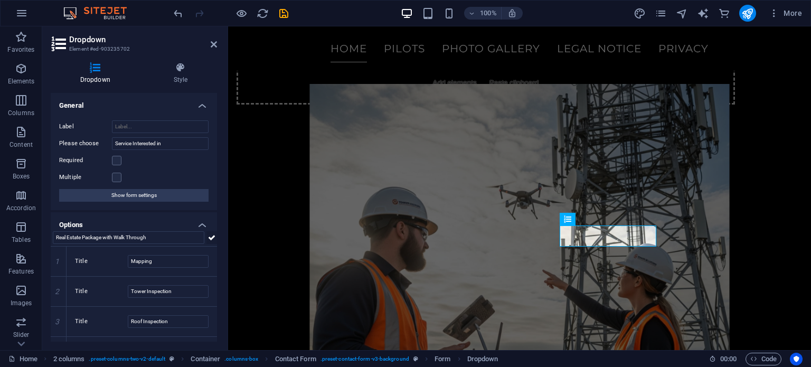
click at [209, 238] on icon at bounding box center [211, 237] width 7 height 13
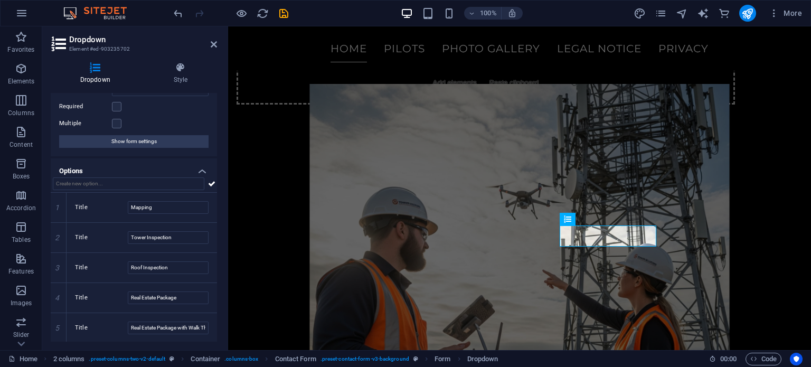
click at [98, 69] on icon at bounding box center [95, 67] width 89 height 11
click at [183, 76] on h4 "Style" at bounding box center [180, 73] width 73 height 22
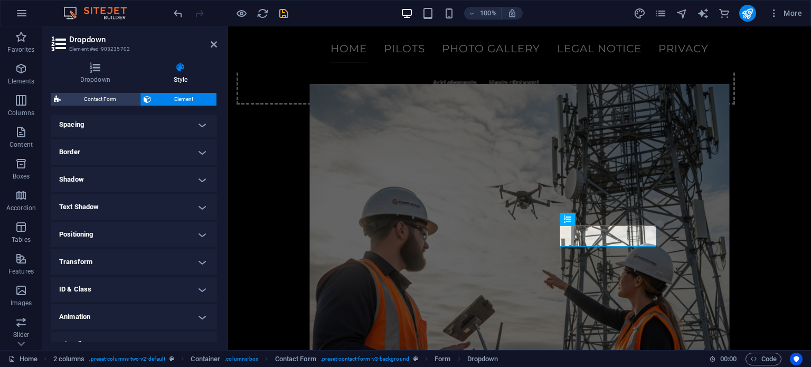
scroll to position [219, 0]
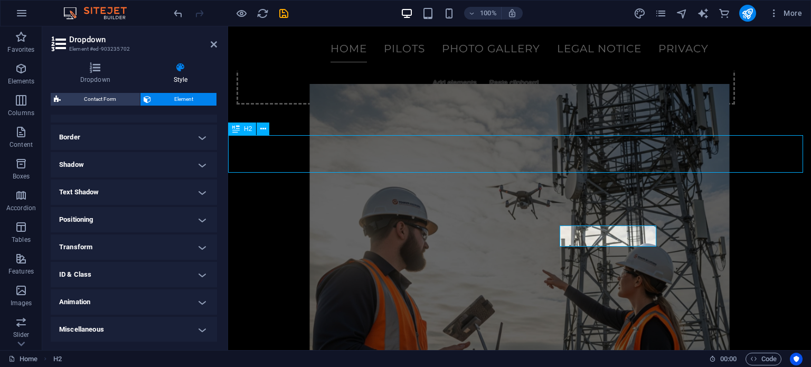
scroll to position [4566, 0]
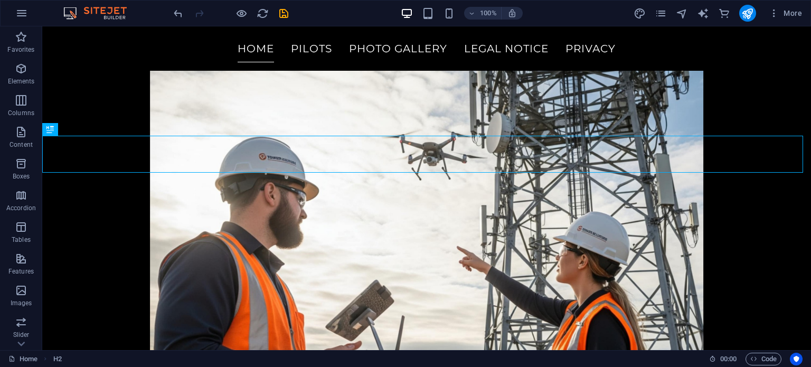
click at [275, 8] on div at bounding box center [231, 13] width 118 height 17
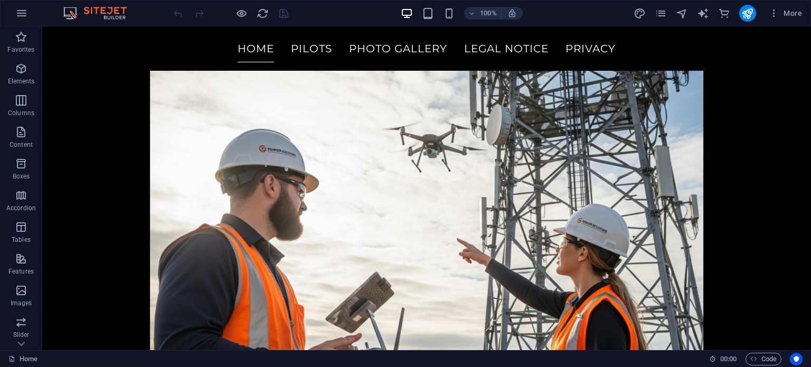
scroll to position [4604, 0]
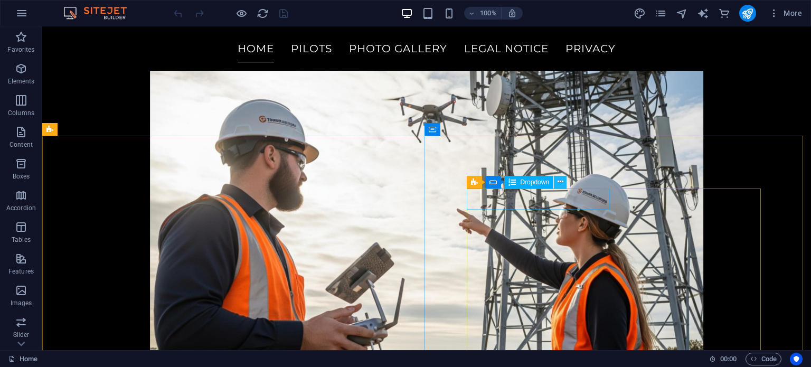
click at [561, 184] on icon at bounding box center [561, 181] width 6 height 11
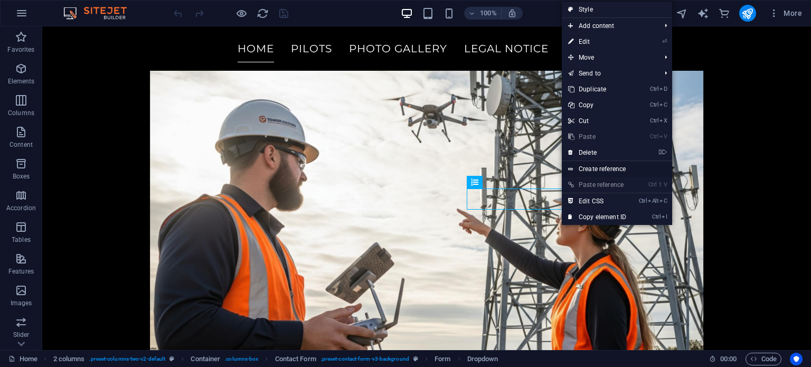
click at [608, 173] on link "Create reference" at bounding box center [617, 169] width 110 height 16
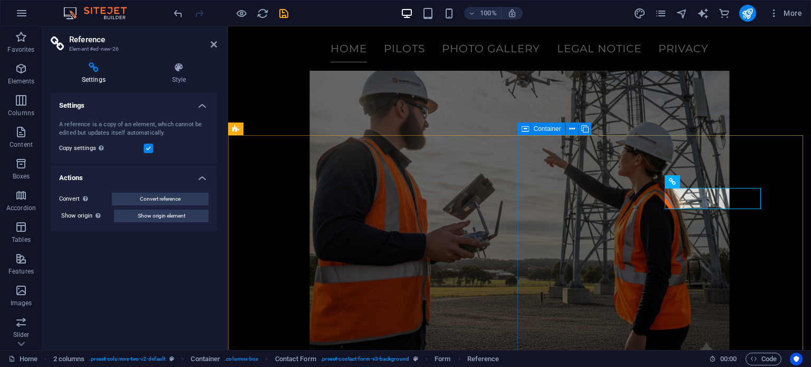
scroll to position [4519, 0]
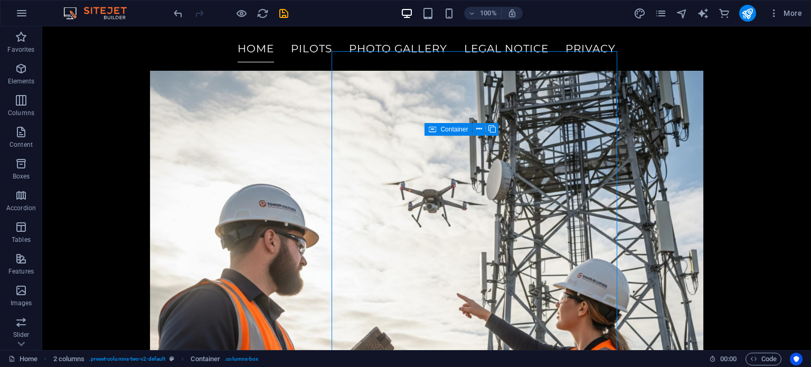
scroll to position [4604, 0]
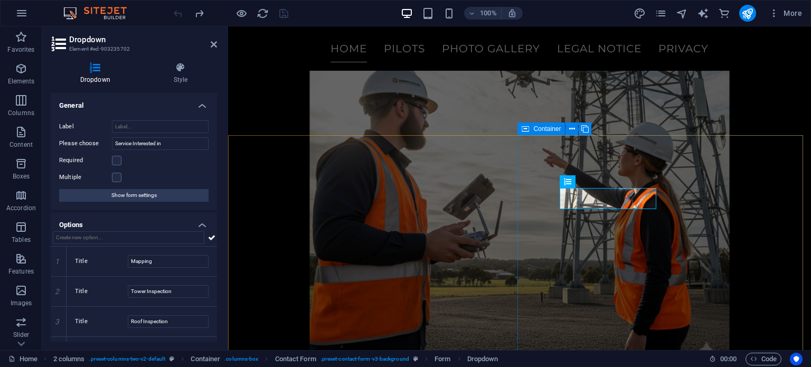
scroll to position [4519, 0]
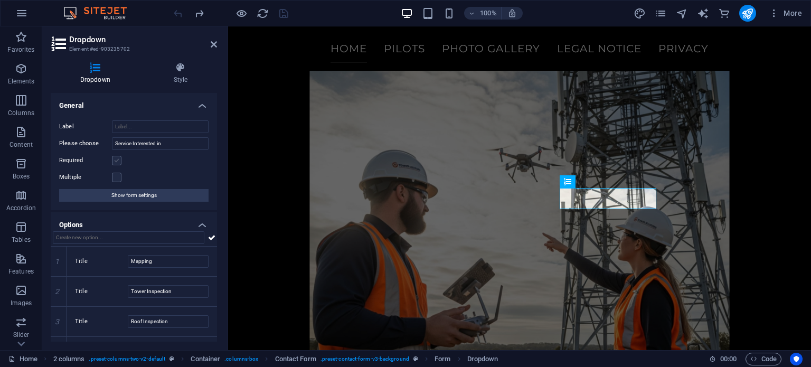
click at [115, 161] on label at bounding box center [117, 161] width 10 height 10
click at [0, 0] on input "Required" at bounding box center [0, 0] width 0 height 0
click at [116, 175] on label at bounding box center [117, 178] width 10 height 10
click at [0, 0] on input "Multiple" at bounding box center [0, 0] width 0 height 0
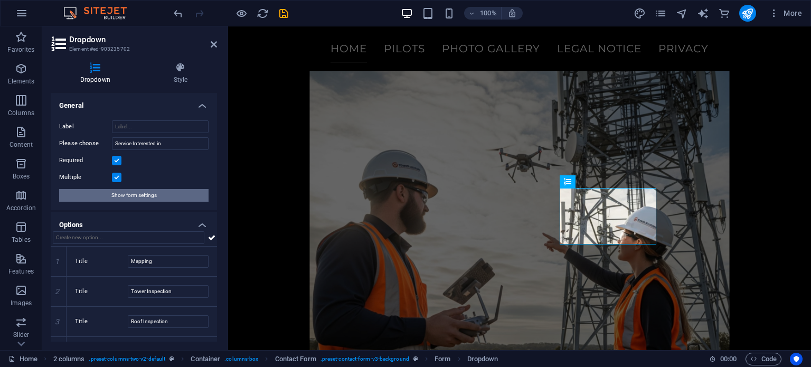
click at [125, 195] on span "Show form settings" at bounding box center [133, 195] width 45 height 13
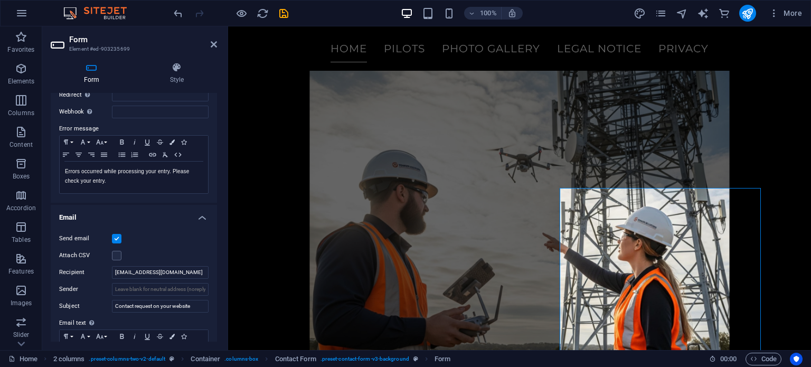
scroll to position [156, 0]
click at [116, 259] on label at bounding box center [117, 258] width 10 height 10
click at [0, 0] on input "Attach CSV" at bounding box center [0, 0] width 0 height 0
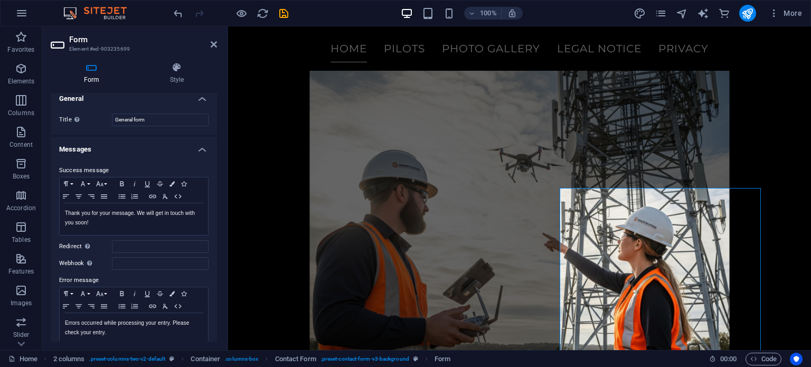
scroll to position [0, 0]
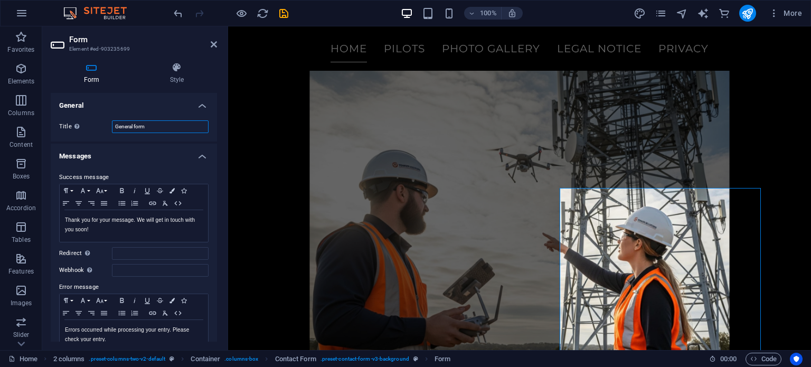
click at [178, 130] on input "General form" at bounding box center [160, 126] width 97 height 13
click at [90, 72] on icon at bounding box center [92, 67] width 82 height 11
click at [181, 71] on icon at bounding box center [177, 67] width 80 height 11
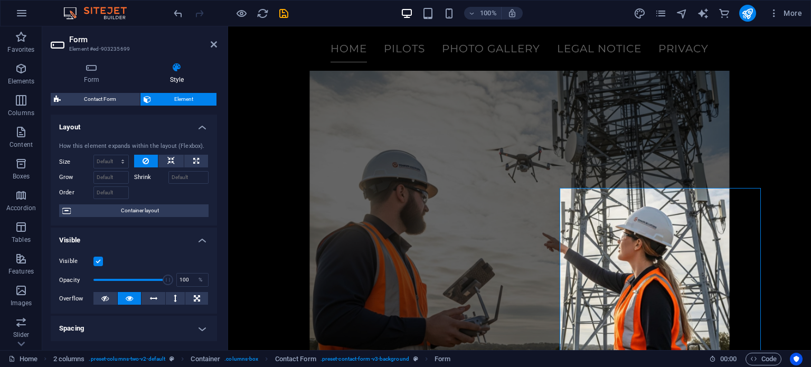
click at [212, 153] on div "How this element expands within the layout (Flexbox). Size Default auto px % 1/…" at bounding box center [134, 180] width 166 height 92
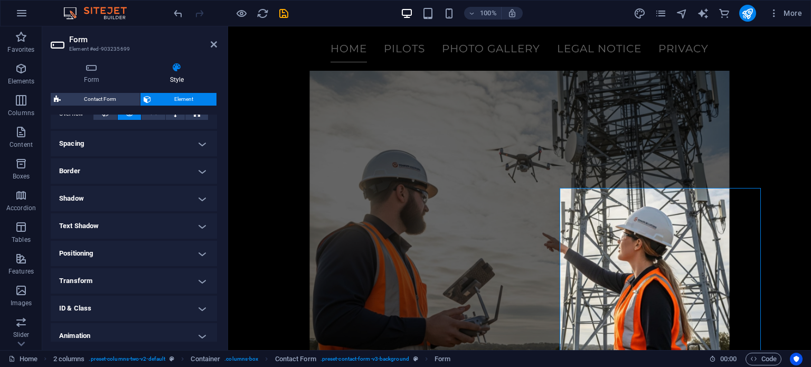
scroll to position [185, 0]
drag, startPoint x: 209, startPoint y: 247, endPoint x: 216, endPoint y: 331, distance: 84.3
click at [216, 331] on div "Layout How this element expands within the layout (Flexbox). Size Default auto …" at bounding box center [134, 228] width 166 height 227
click at [619, 182] on span "Dropdown" at bounding box center [627, 182] width 29 height 6
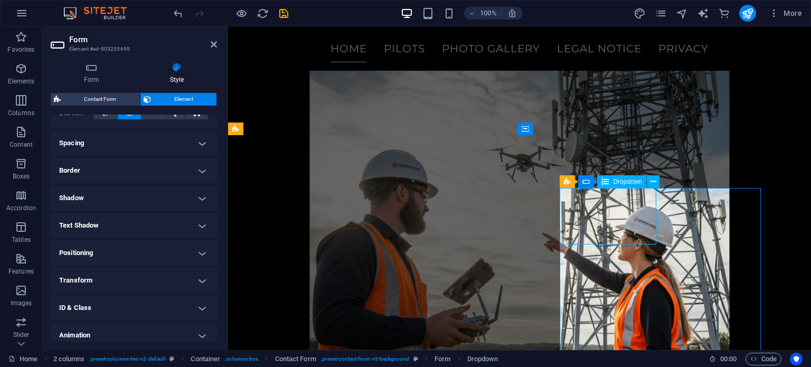
click at [619, 182] on span "Dropdown" at bounding box center [627, 182] width 29 height 6
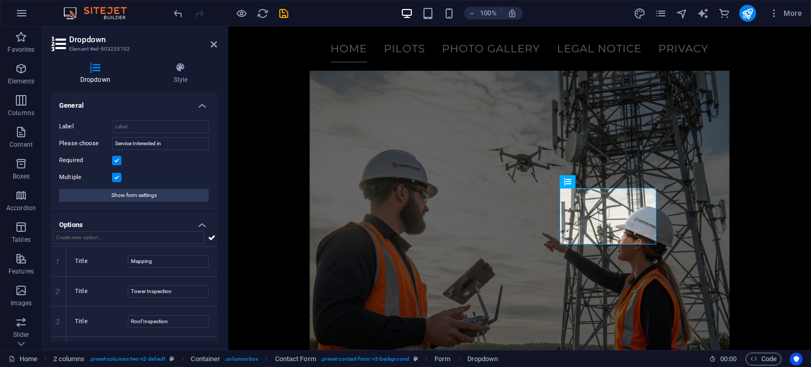
click at [114, 179] on label at bounding box center [117, 178] width 10 height 10
click at [0, 0] on input "Multiple" at bounding box center [0, 0] width 0 height 0
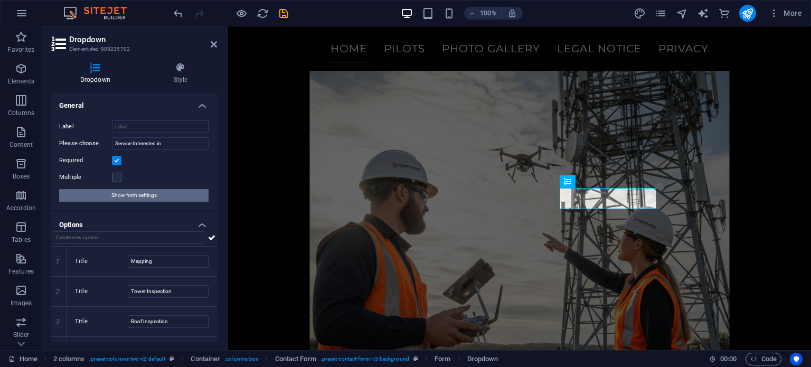
click at [129, 195] on span "Show form settings" at bounding box center [133, 195] width 45 height 13
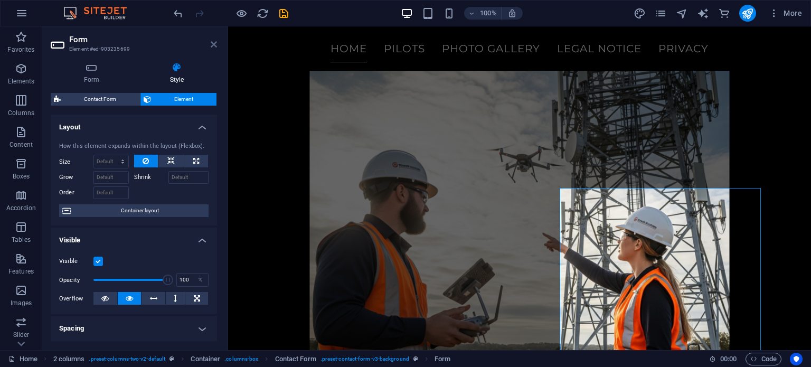
click at [214, 44] on icon at bounding box center [214, 44] width 6 height 8
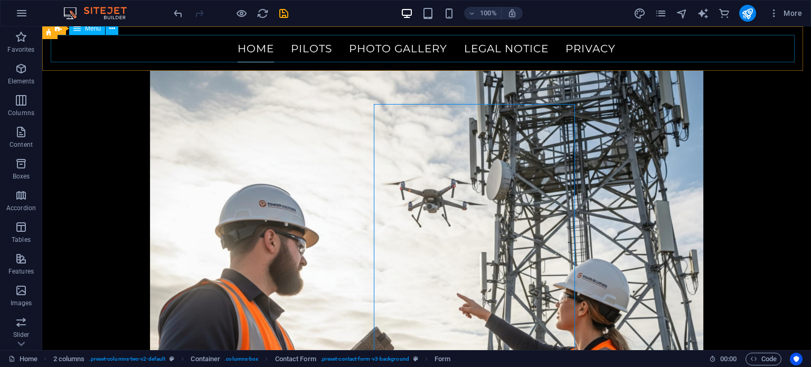
scroll to position [4604, 0]
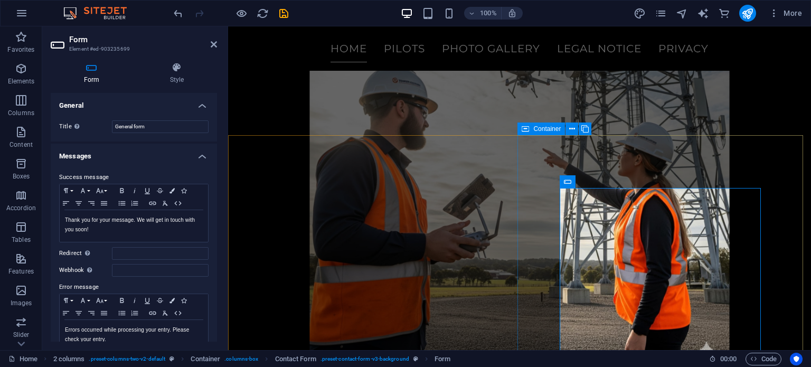
scroll to position [4519, 0]
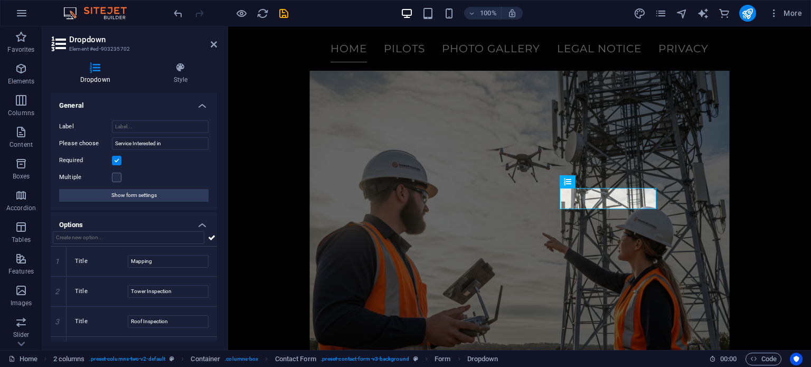
click at [218, 165] on div "Dropdown Style General Label Please choose Service Interested in Required Multi…" at bounding box center [133, 202] width 183 height 296
drag, startPoint x: 218, startPoint y: 165, endPoint x: 211, endPoint y: 245, distance: 80.1
click at [211, 245] on div "Dropdown Style General Label Please choose Service Interested in Required Multi…" at bounding box center [133, 202] width 183 height 296
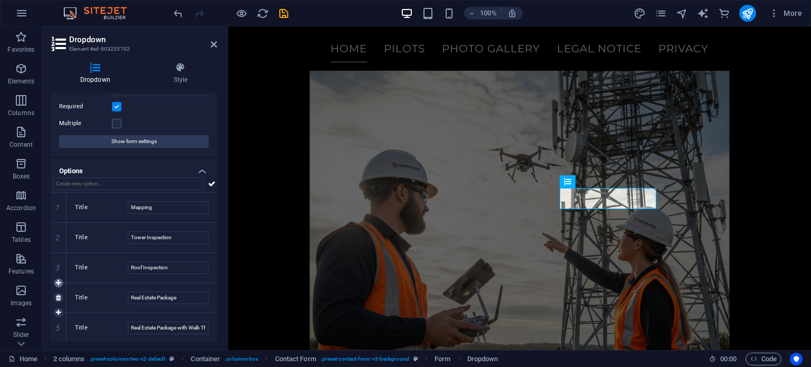
click at [60, 283] on icon at bounding box center [58, 283] width 5 height 6
type input "New option"
type input "Real Estate Package"
click at [57, 297] on icon at bounding box center [58, 298] width 5 height 6
type input "Real Estate Package"
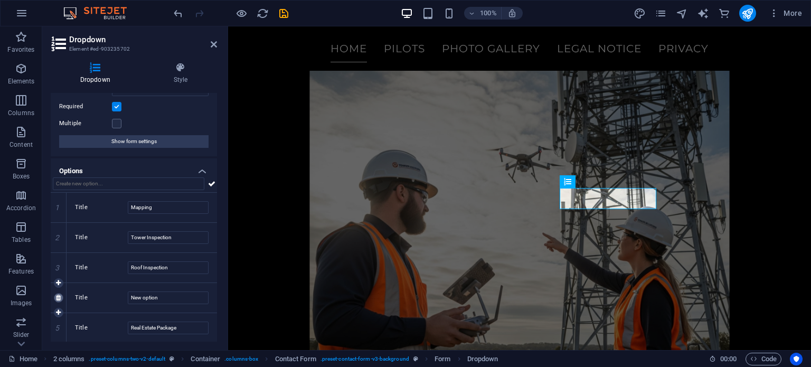
type input "Real Estate Package with Walk Through"
click at [203, 170] on h4 "Options" at bounding box center [134, 167] width 166 height 19
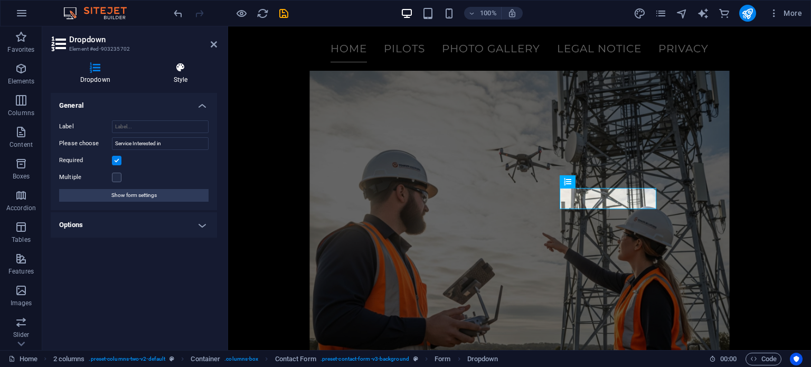
click at [179, 74] on h4 "Style" at bounding box center [180, 73] width 73 height 22
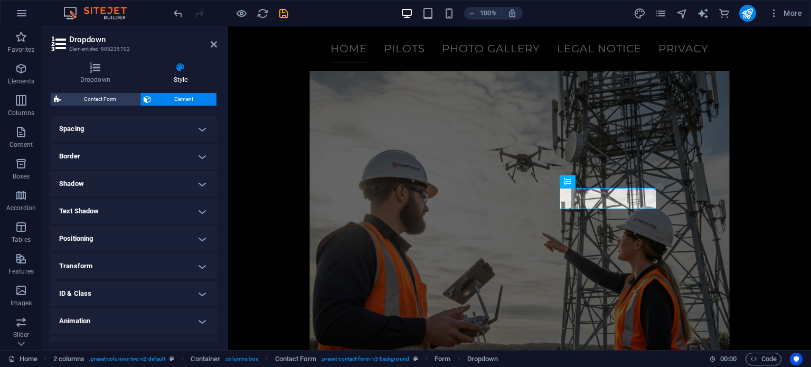
scroll to position [219, 0]
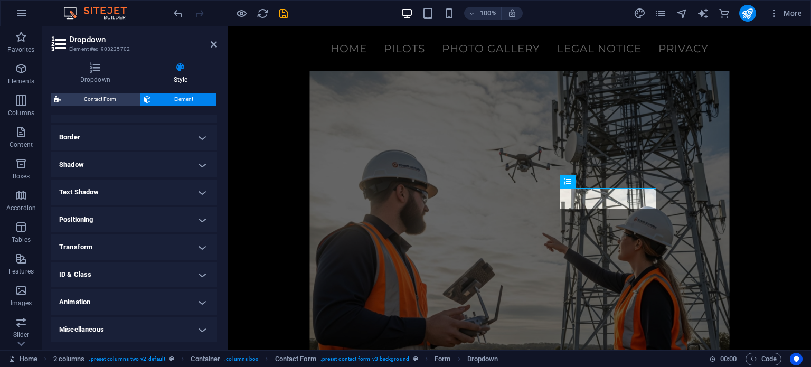
click at [149, 279] on h4 "ID & Class" at bounding box center [134, 274] width 166 height 25
drag, startPoint x: 214, startPoint y: 248, endPoint x: 216, endPoint y: 308, distance: 60.2
click at [216, 308] on div "Layout How this element expands within the layout (Flexbox). Size Default auto …" at bounding box center [134, 228] width 166 height 227
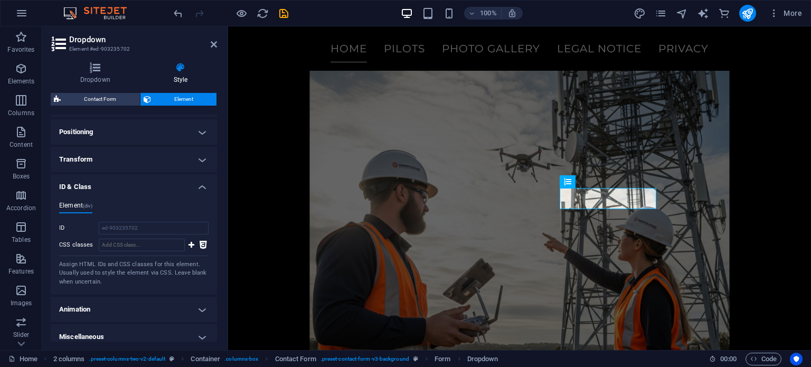
scroll to position [314, 0]
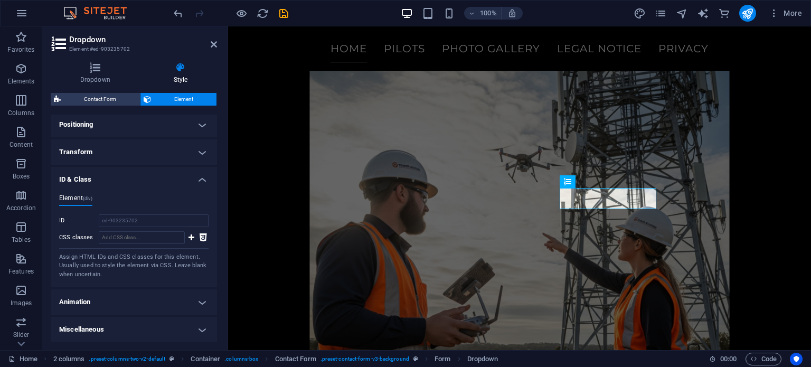
click at [200, 301] on h4 "Animation" at bounding box center [134, 301] width 166 height 25
drag, startPoint x: 214, startPoint y: 264, endPoint x: 212, endPoint y: 327, distance: 63.4
click at [212, 327] on ul "Layout How this element expands within the layout (Flexbox). Size Default auto …" at bounding box center [134, 89] width 166 height 576
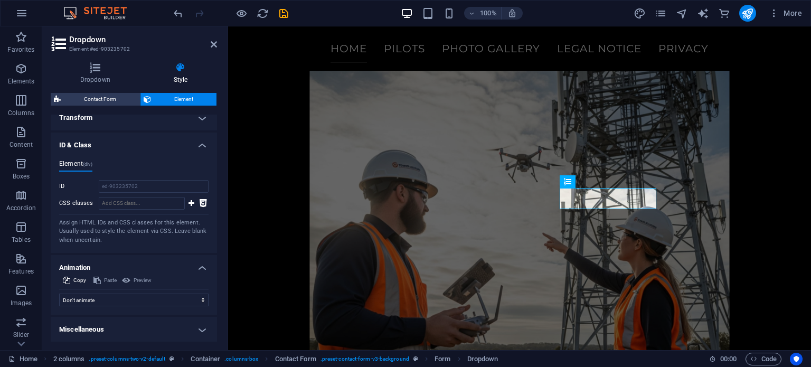
click at [201, 331] on h4 "Miscellaneous" at bounding box center [134, 329] width 166 height 25
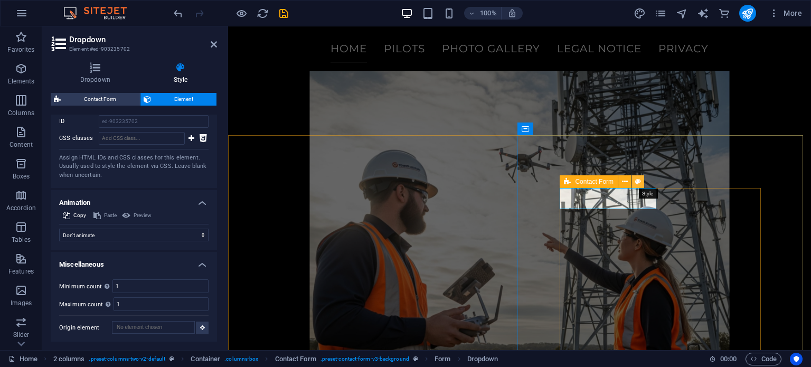
click at [0, 0] on icon at bounding box center [0, 0] width 0 height 0
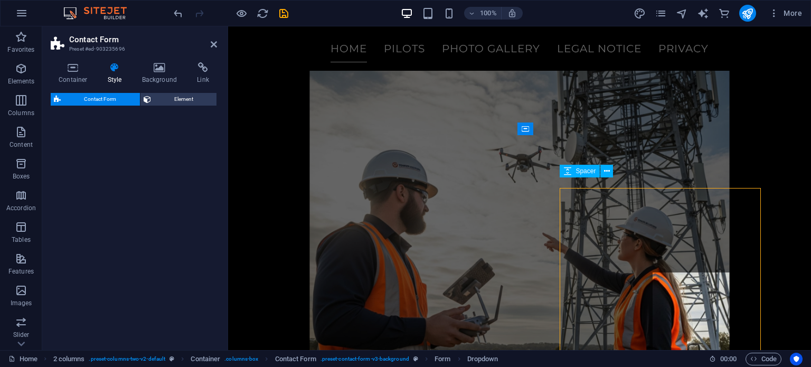
select select "rem"
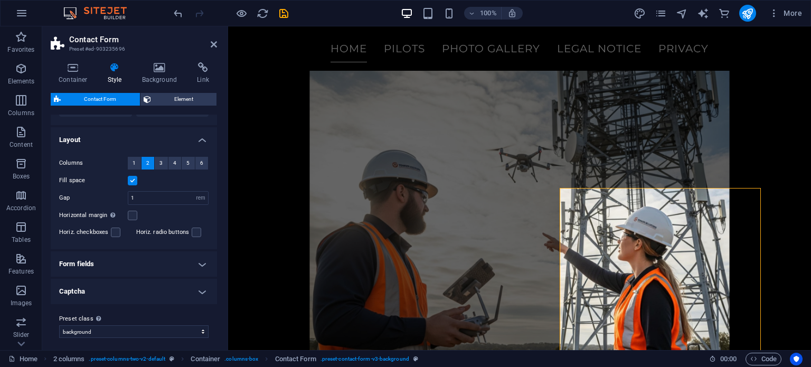
scroll to position [173, 0]
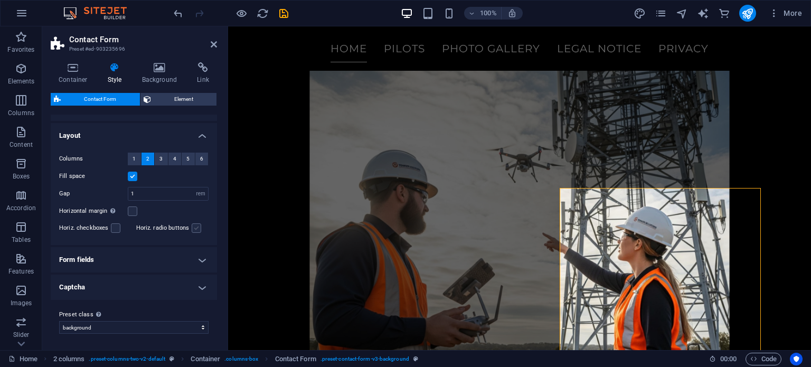
click at [194, 229] on label at bounding box center [197, 228] width 10 height 10
click at [0, 0] on input "Horiz. radio buttons" at bounding box center [0, 0] width 0 height 0
click at [194, 229] on label at bounding box center [197, 228] width 10 height 10
click at [0, 0] on input "Horiz. radio buttons" at bounding box center [0, 0] width 0 height 0
click at [114, 232] on div "Horiz. checkboxes" at bounding box center [95, 228] width 73 height 13
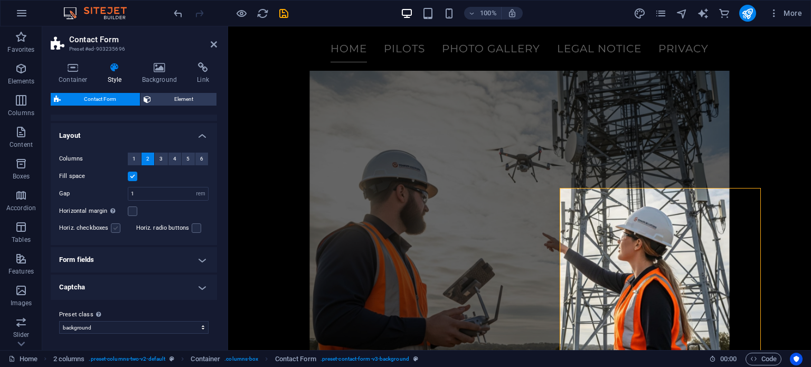
click at [114, 226] on label at bounding box center [116, 228] width 10 height 10
click at [0, 0] on input "Horiz. checkboxes" at bounding box center [0, 0] width 0 height 0
click at [114, 226] on label at bounding box center [116, 228] width 10 height 10
click at [0, 0] on input "Horiz. checkboxes" at bounding box center [0, 0] width 0 height 0
click at [133, 207] on label at bounding box center [133, 212] width 10 height 10
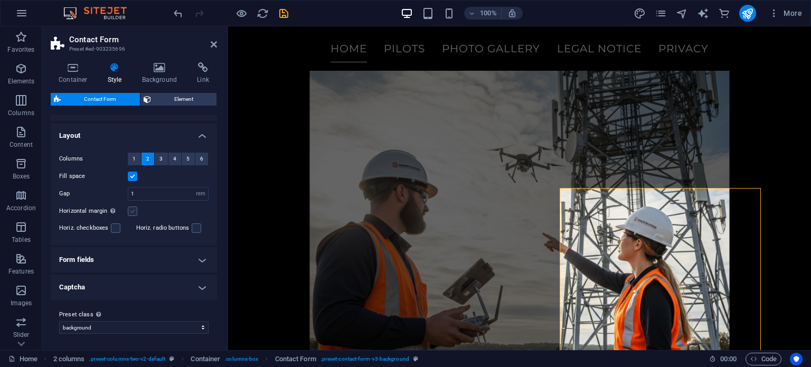
click at [0, 0] on input "Horizontal margin Only if the containers "Content width" is not set to "Default"" at bounding box center [0, 0] width 0 height 0
click at [133, 207] on label at bounding box center [133, 212] width 10 height 10
click at [0, 0] on input "Horizontal margin Only if the containers "Content width" is not set to "Default"" at bounding box center [0, 0] width 0 height 0
click at [154, 256] on h4 "Form fields" at bounding box center [134, 259] width 166 height 25
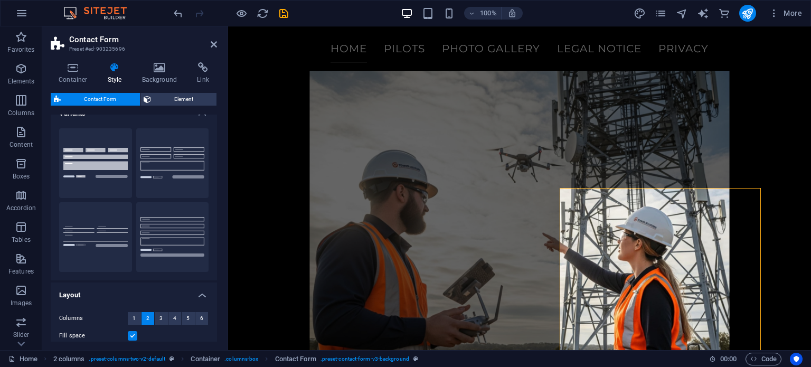
scroll to position [0, 0]
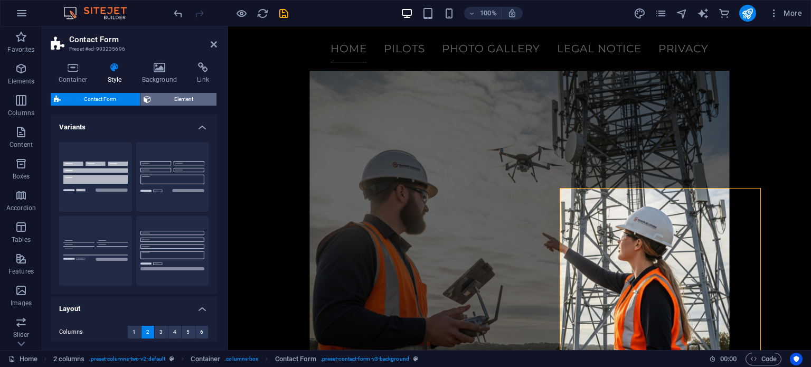
click at [177, 99] on span "Element" at bounding box center [184, 99] width 60 height 13
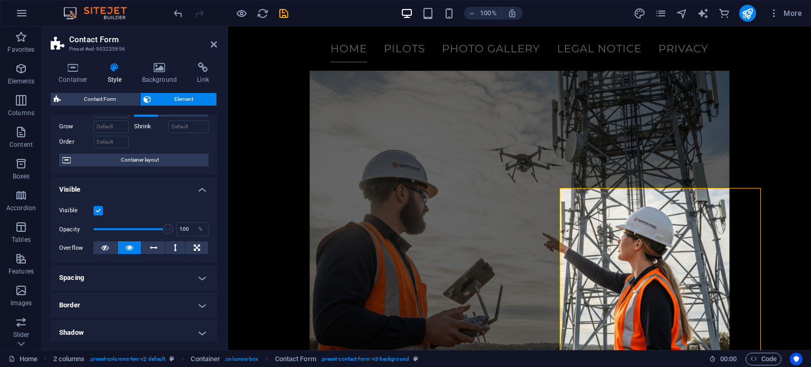
scroll to position [50, 0]
click at [199, 78] on h4 "Link" at bounding box center [203, 73] width 28 height 22
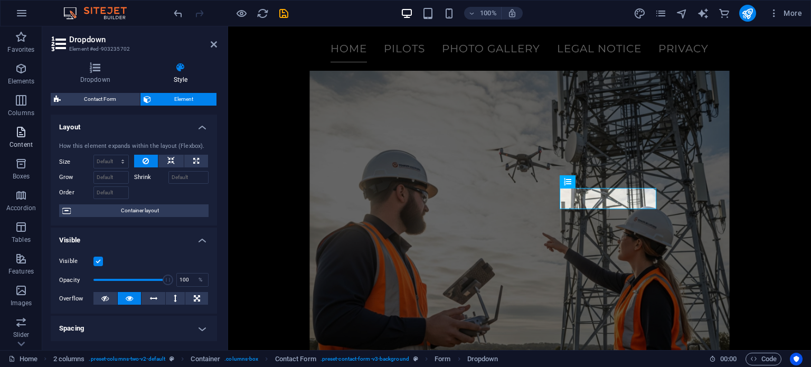
click at [23, 135] on icon "button" at bounding box center [21, 132] width 13 height 13
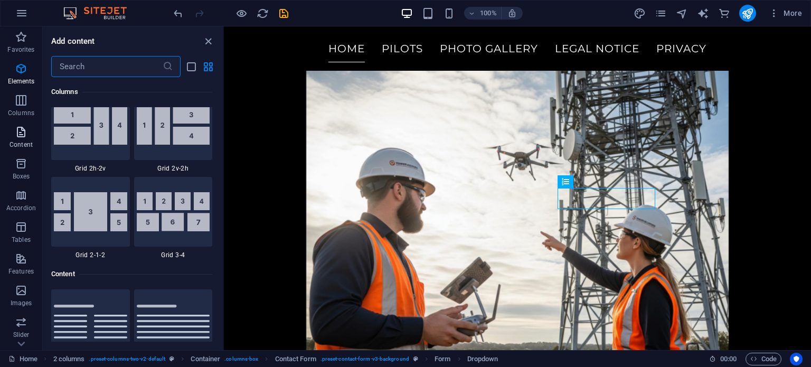
scroll to position [1848, 0]
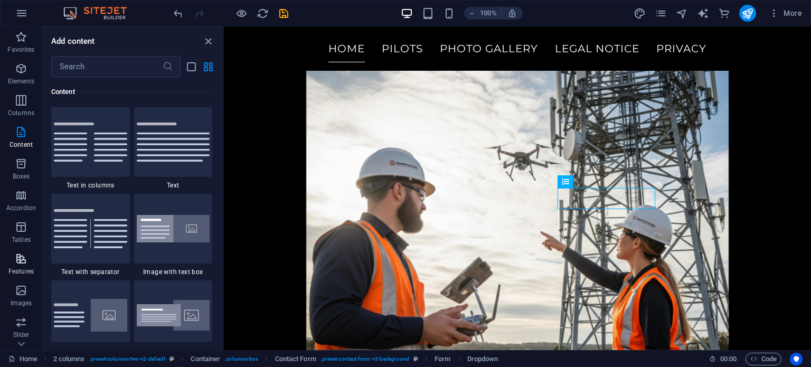
click at [19, 264] on icon "button" at bounding box center [21, 258] width 13 height 13
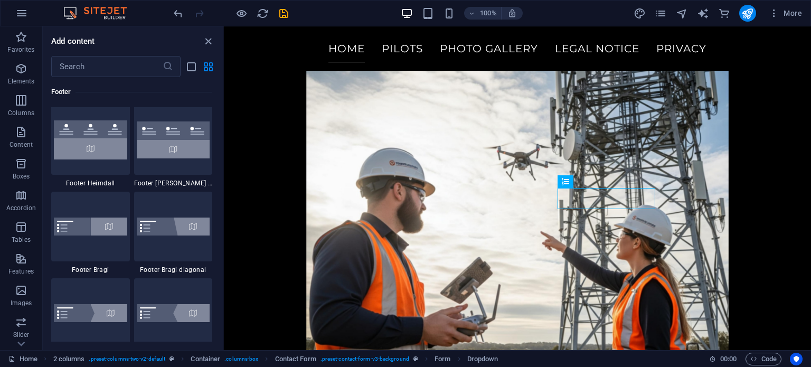
scroll to position [7236, 0]
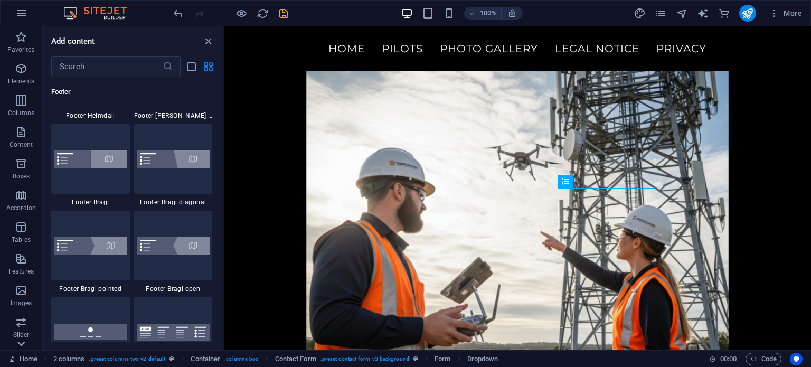
click at [22, 345] on icon at bounding box center [20, 344] width 7 height 5
click at [23, 240] on icon "button" at bounding box center [21, 234] width 13 height 13
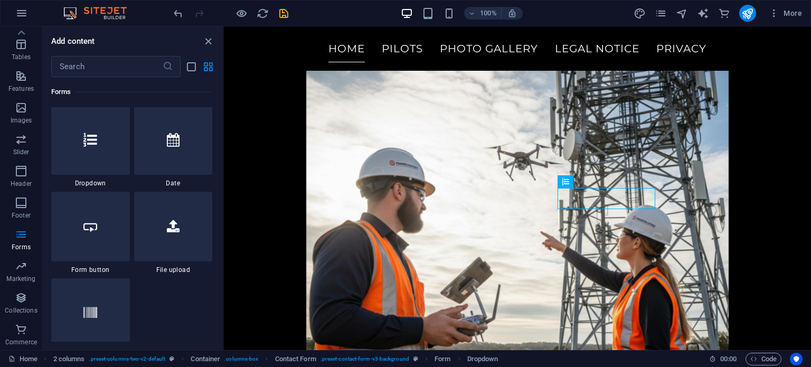
scroll to position [8287, 0]
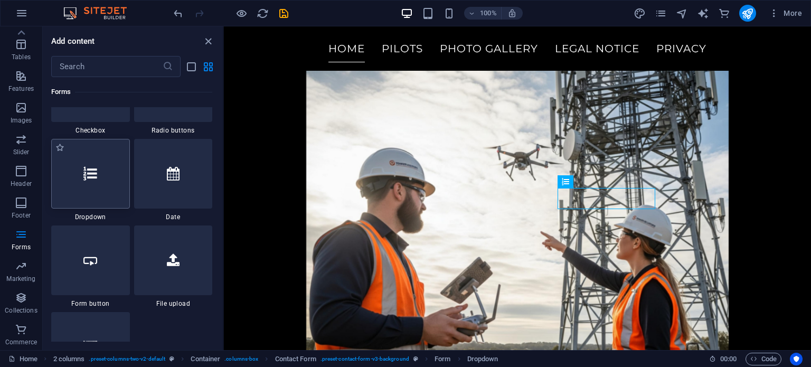
click at [107, 197] on div at bounding box center [90, 174] width 79 height 70
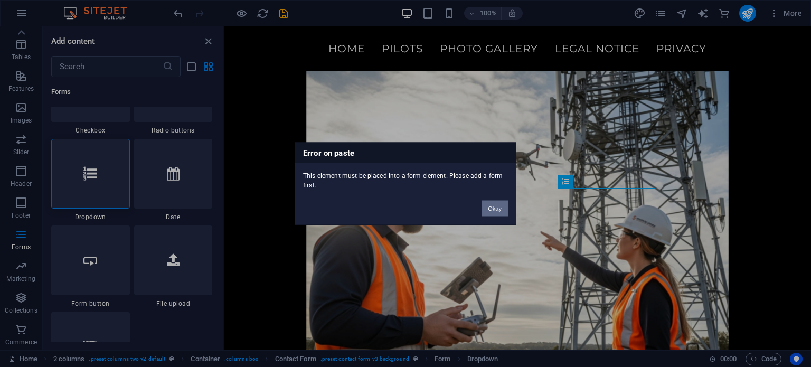
click at [503, 210] on button "Okay" at bounding box center [495, 208] width 26 height 16
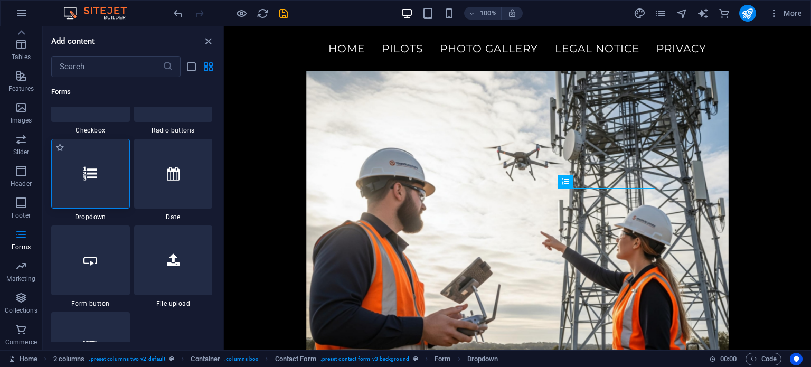
click at [89, 196] on div at bounding box center [90, 174] width 79 height 70
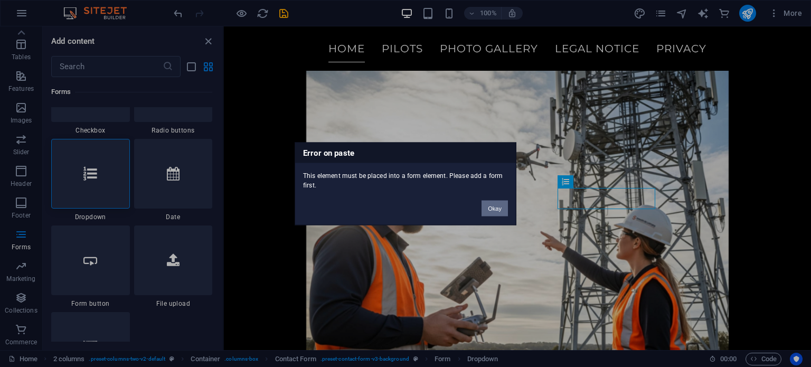
click at [502, 204] on button "Okay" at bounding box center [495, 208] width 26 height 16
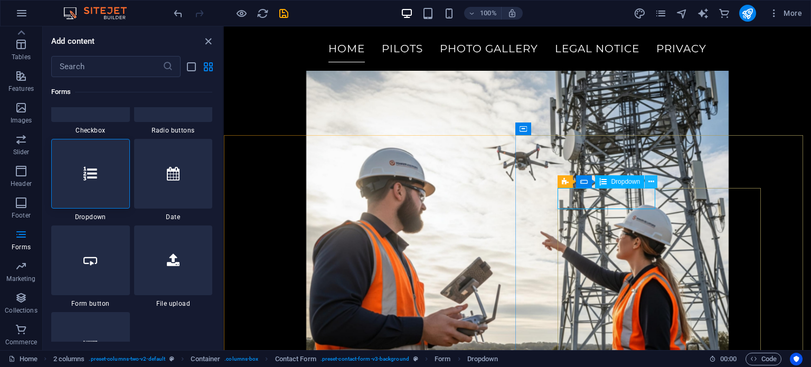
click at [651, 181] on icon at bounding box center [652, 181] width 6 height 11
click at [651, 177] on icon at bounding box center [652, 181] width 6 height 11
click at [647, 179] on button at bounding box center [651, 181] width 13 height 13
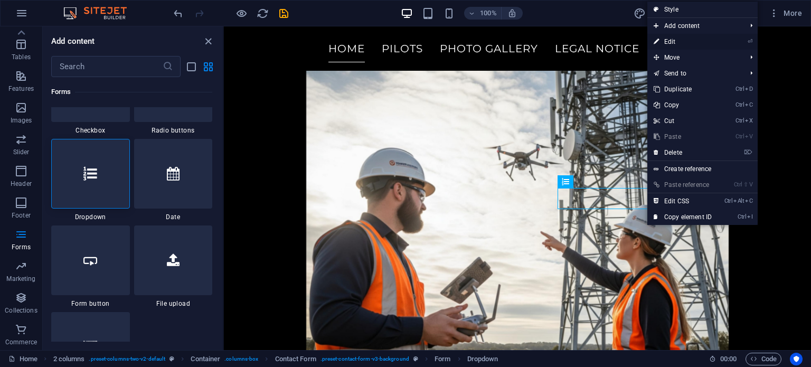
click at [680, 42] on link "⏎ Edit" at bounding box center [683, 42] width 71 height 16
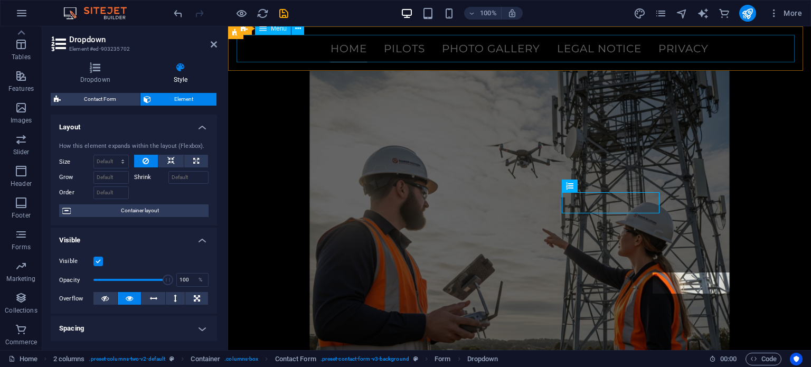
scroll to position [4519, 0]
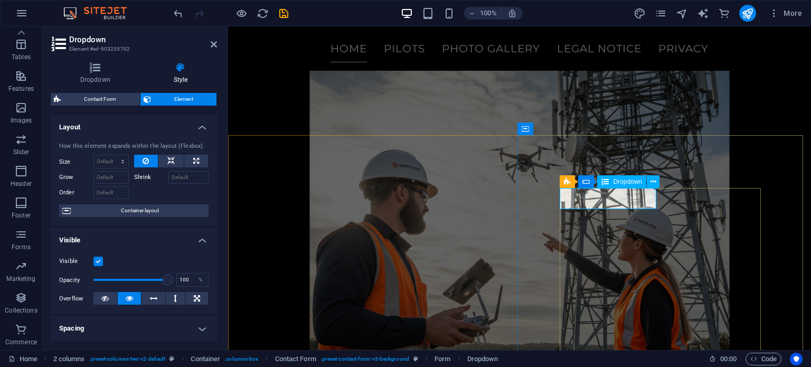
click at [111, 73] on h4 "Dropdown" at bounding box center [97, 73] width 93 height 22
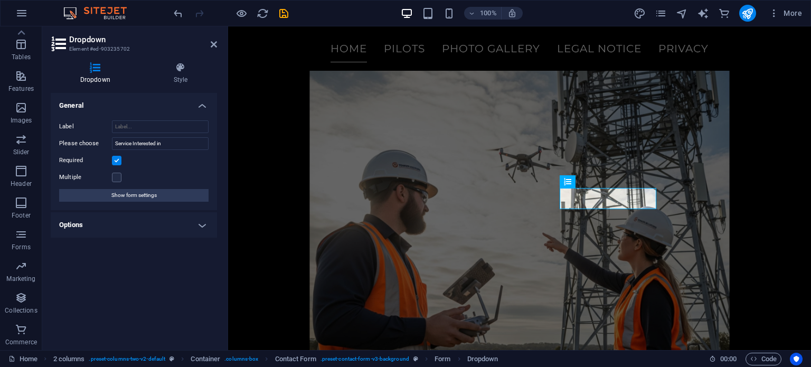
click at [153, 229] on h4 "Options" at bounding box center [134, 224] width 166 height 25
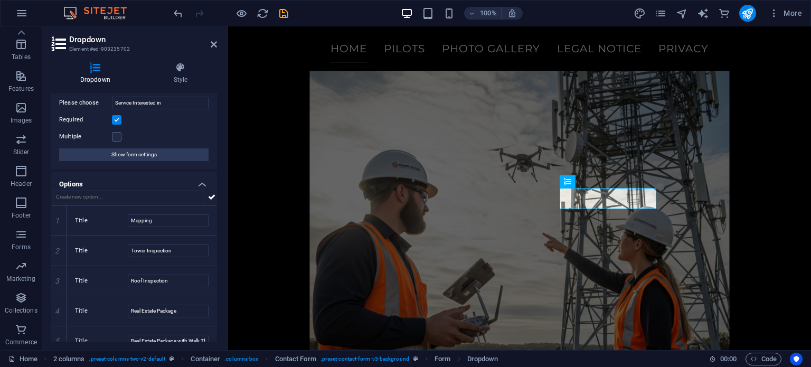
scroll to position [54, 0]
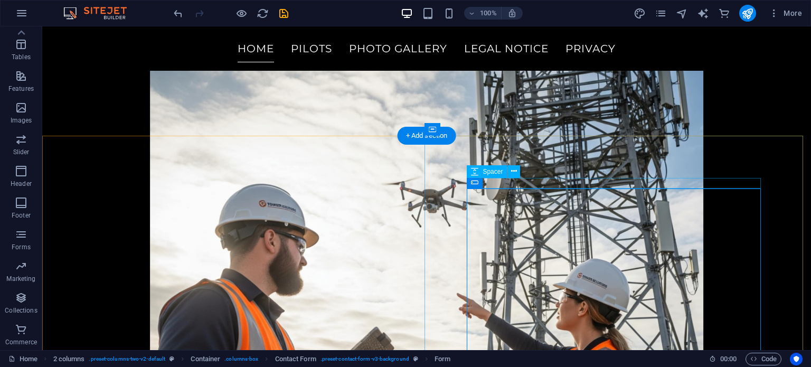
scroll to position [4604, 0]
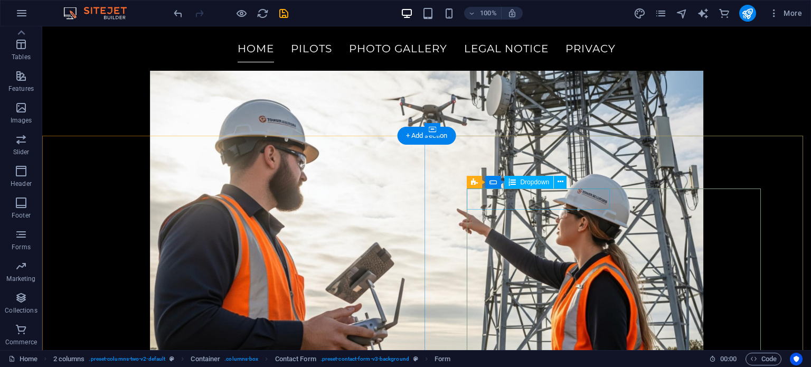
click at [559, 182] on icon at bounding box center [561, 181] width 6 height 11
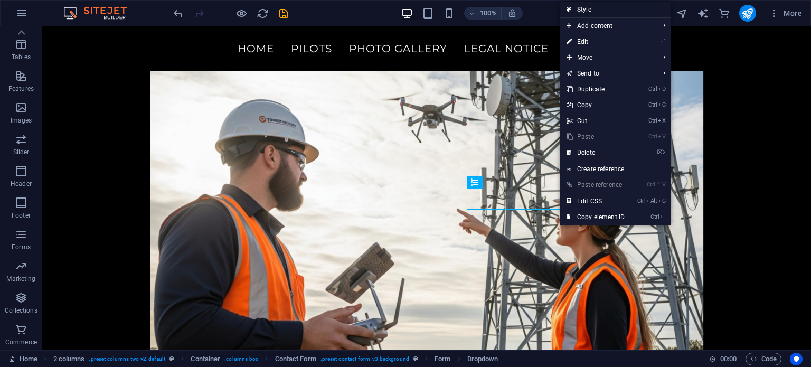
click at [625, 13] on link "Style" at bounding box center [615, 10] width 110 height 16
select select "rem"
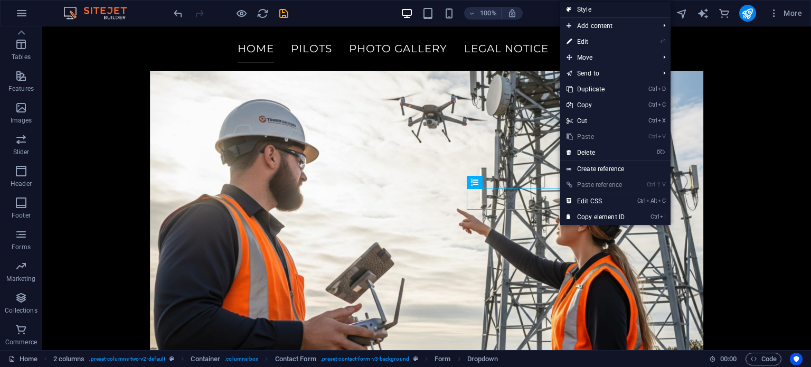
select select "rem"
select select "px"
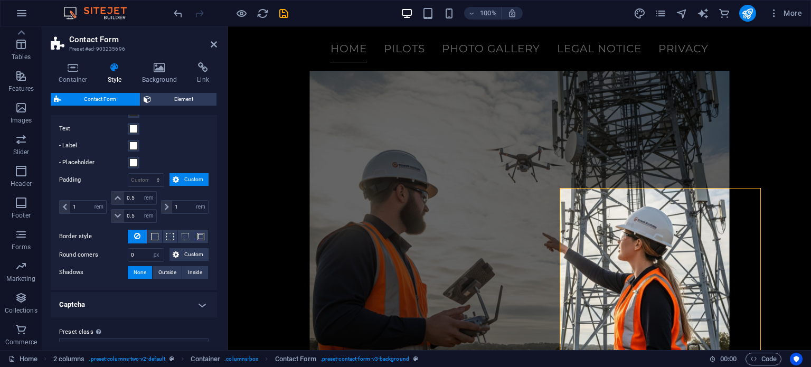
scroll to position [399, 0]
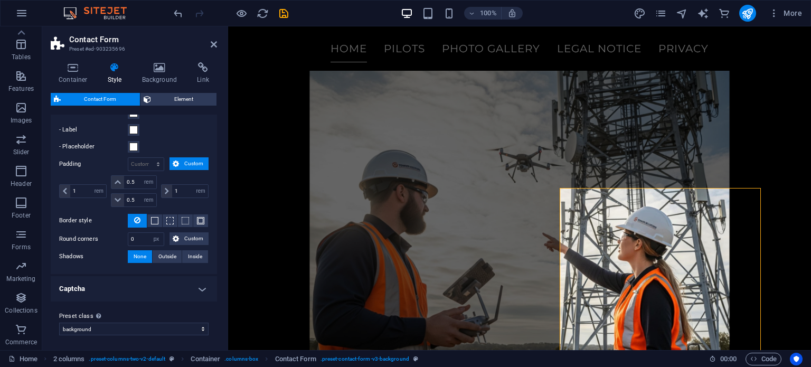
click at [196, 288] on h4 "Captcha" at bounding box center [134, 288] width 166 height 25
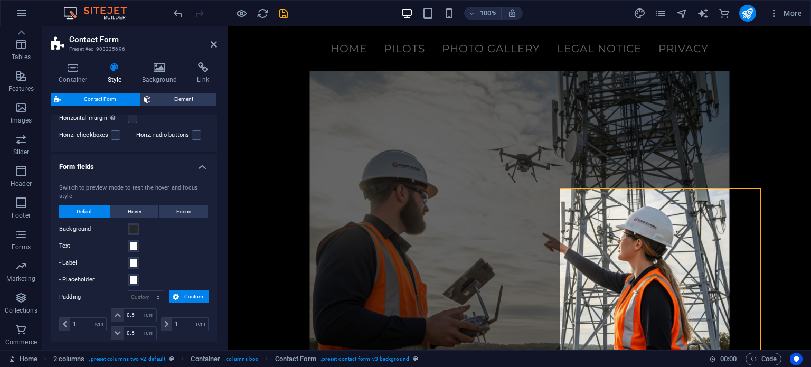
scroll to position [264, 0]
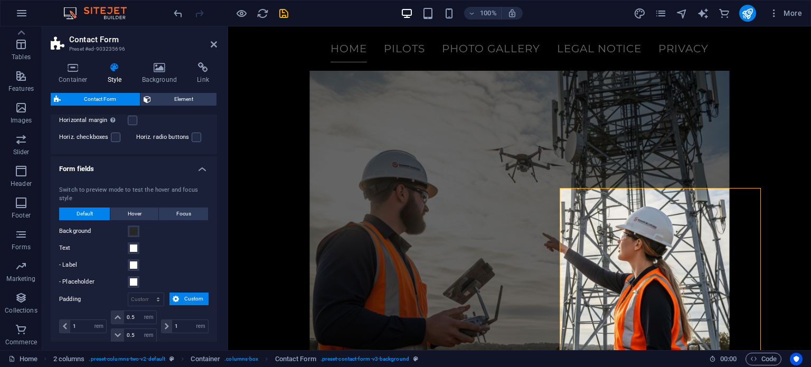
click at [199, 166] on h4 "Form fields" at bounding box center [134, 165] width 166 height 19
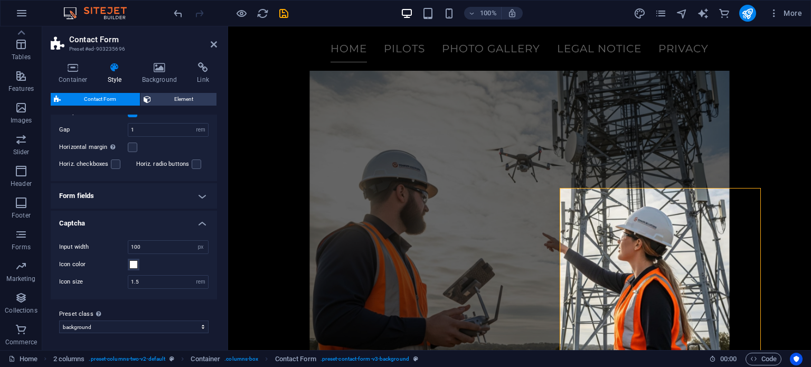
scroll to position [236, 0]
click at [192, 164] on label at bounding box center [197, 166] width 10 height 10
click at [0, 0] on input "Horiz. radio buttons" at bounding box center [0, 0] width 0 height 0
click at [130, 145] on label at bounding box center [133, 149] width 10 height 10
click at [0, 0] on input "Horizontal margin Only if the containers "Content width" is not set to "Default"" at bounding box center [0, 0] width 0 height 0
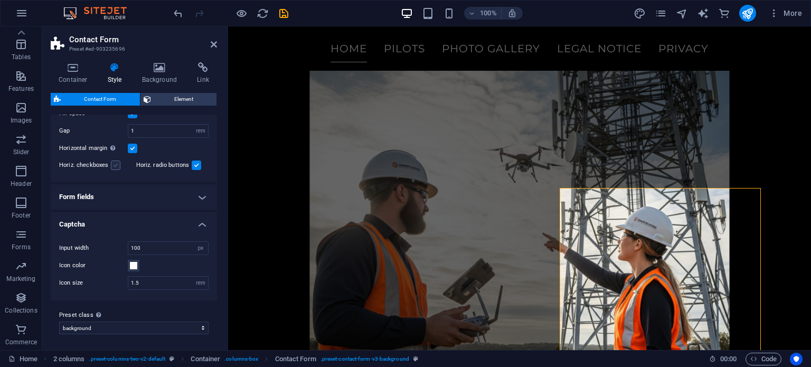
click at [113, 166] on label at bounding box center [116, 166] width 10 height 10
click at [0, 0] on input "Horiz. checkboxes" at bounding box center [0, 0] width 0 height 0
click at [134, 146] on label at bounding box center [133, 149] width 10 height 10
click at [0, 0] on input "Horizontal margin Only if the containers "Content width" is not set to "Default"" at bounding box center [0, 0] width 0 height 0
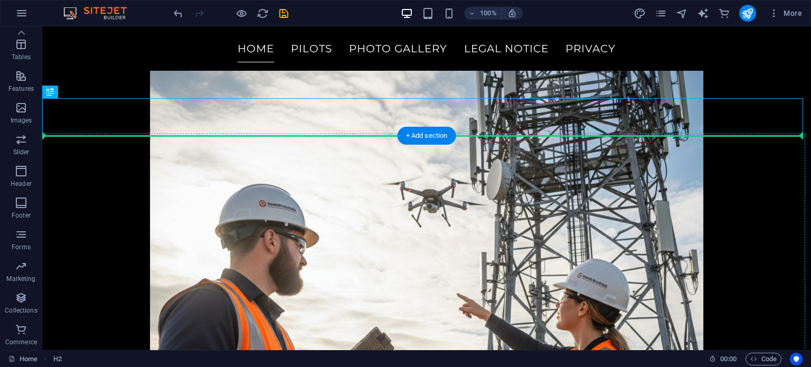
scroll to position [4604, 0]
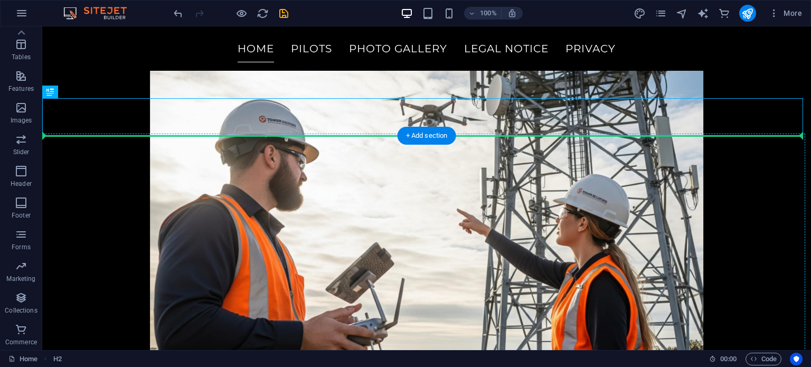
drag, startPoint x: 420, startPoint y: 121, endPoint x: 604, endPoint y: 147, distance: 186.2
drag, startPoint x: 606, startPoint y: 117, endPoint x: 605, endPoint y: 160, distance: 43.3
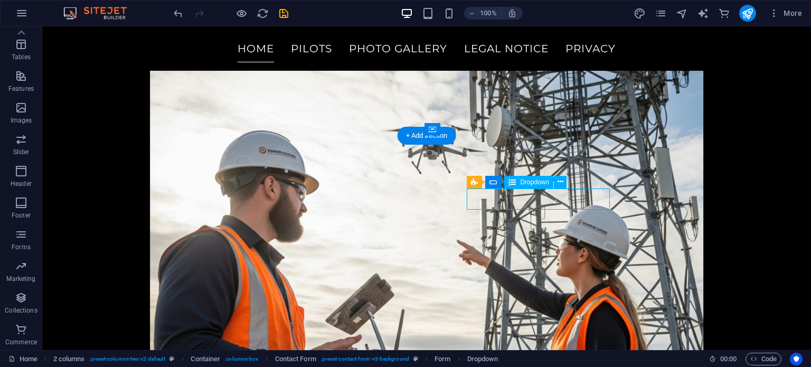
scroll to position [4519, 0]
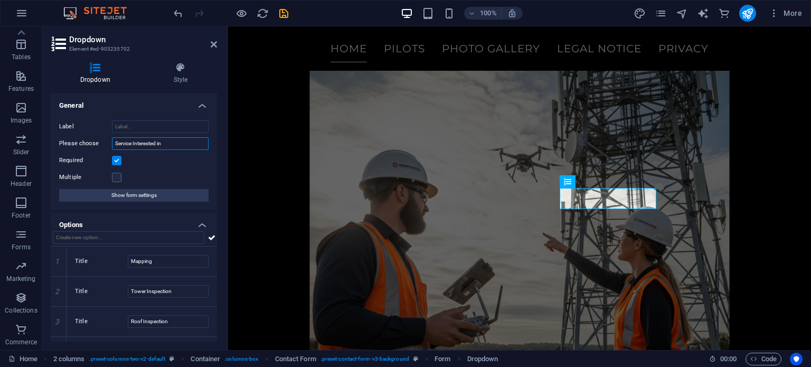
click at [184, 143] on input "Service Interested in" at bounding box center [160, 143] width 97 height 13
click at [179, 144] on input "Service Interested in" at bounding box center [160, 143] width 97 height 13
type input "S"
click at [192, 145] on input "Please choose" at bounding box center [160, 143] width 97 height 13
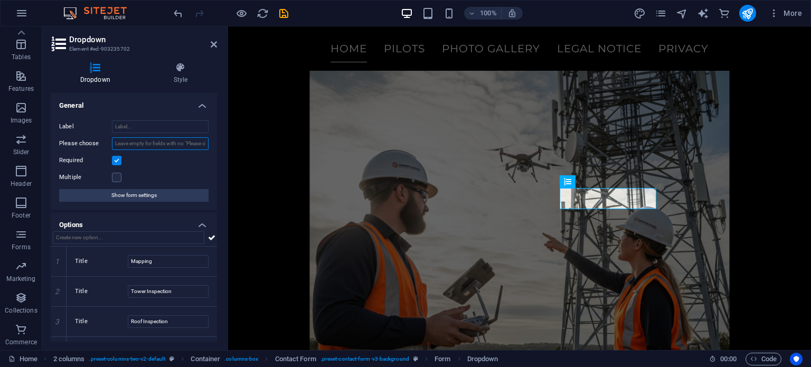
click at [185, 137] on input "Please choose" at bounding box center [160, 143] width 97 height 13
click at [159, 129] on input "Label" at bounding box center [160, 126] width 97 height 13
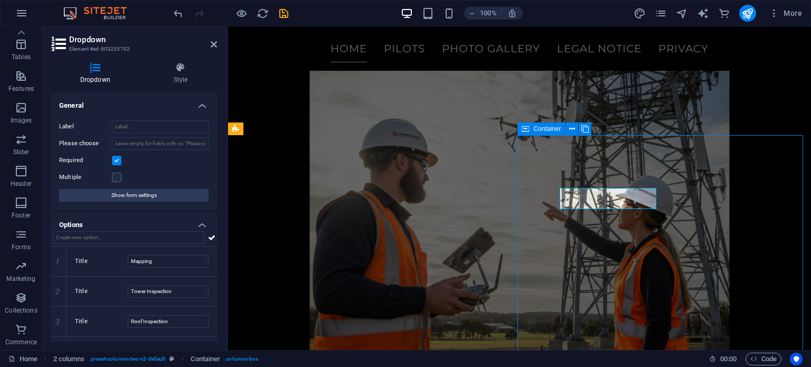
scroll to position [4604, 0]
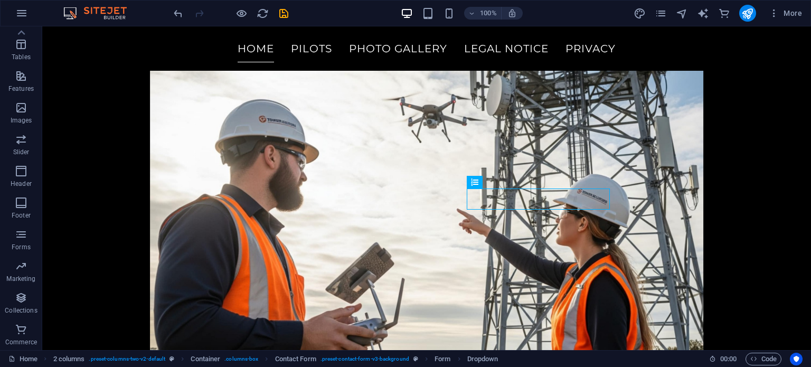
drag, startPoint x: 282, startPoint y: 8, endPoint x: 485, endPoint y: 24, distance: 204.0
click at [485, 24] on div "100% More" at bounding box center [406, 13] width 810 height 25
click at [23, 16] on icon "button" at bounding box center [21, 13] width 13 height 13
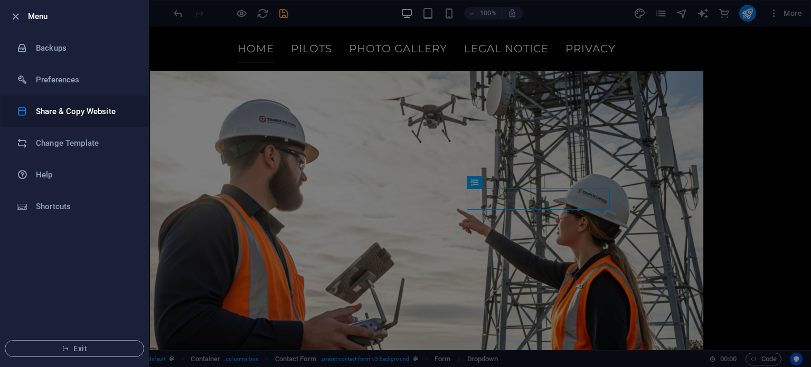
click at [59, 108] on h6 "Share & Copy Website" at bounding box center [85, 111] width 98 height 13
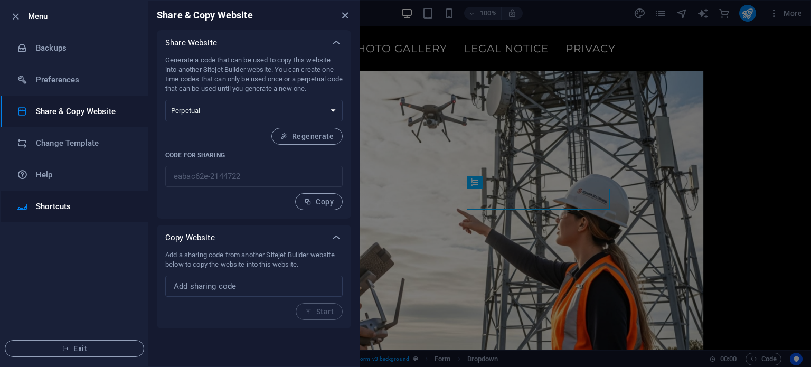
click at [77, 209] on h6 "Shortcuts" at bounding box center [85, 206] width 98 height 13
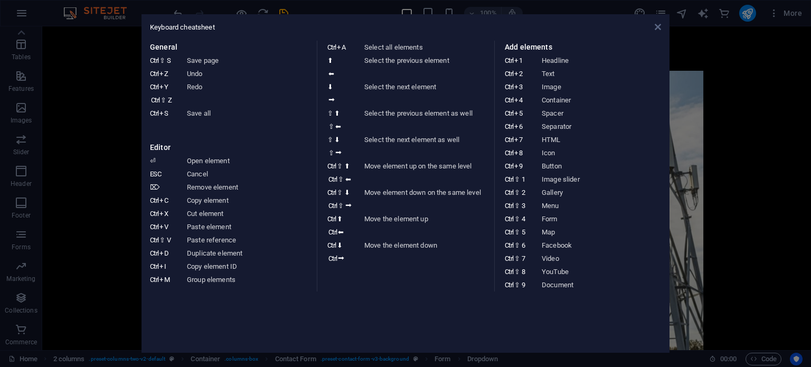
click at [658, 24] on icon at bounding box center [658, 27] width 6 height 8
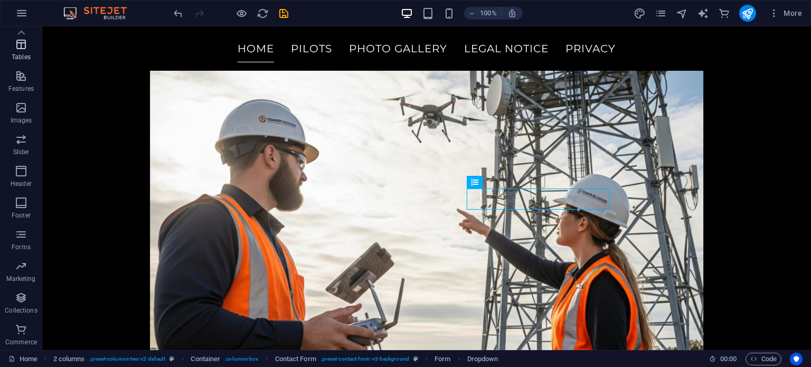
click at [19, 49] on icon "button" at bounding box center [21, 44] width 13 height 13
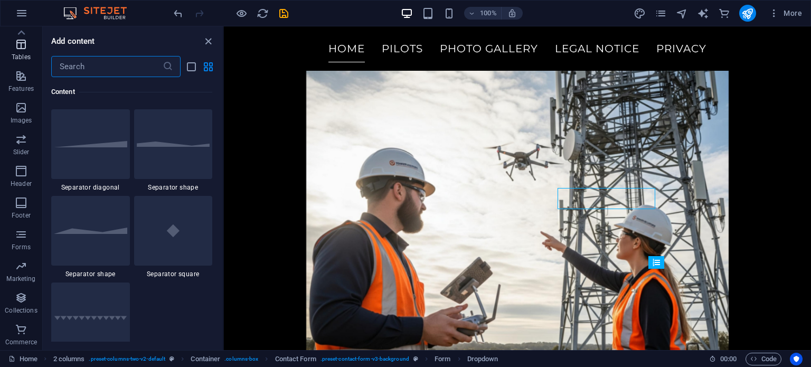
scroll to position [3658, 0]
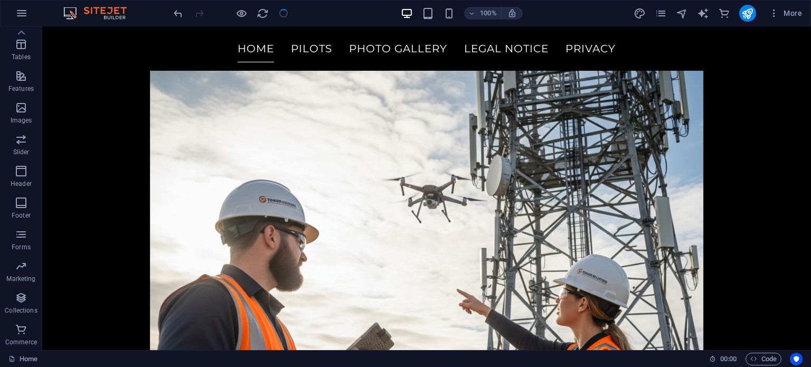
scroll to position [4604, 0]
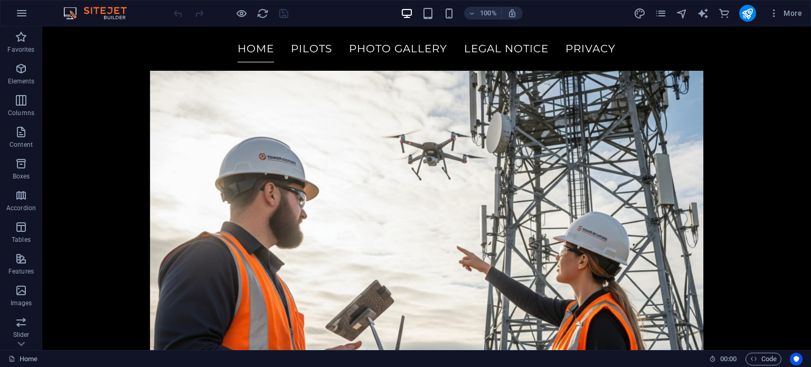
scroll to position [4552, 0]
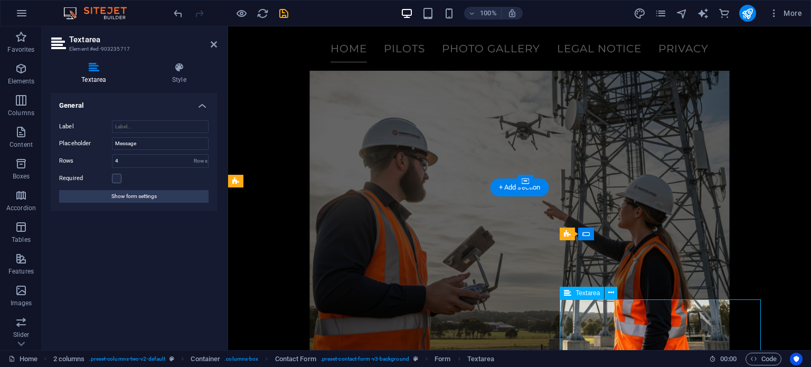
scroll to position [4468, 0]
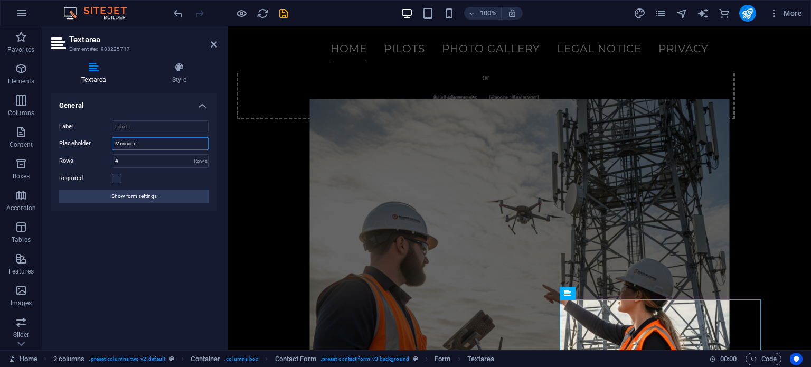
drag, startPoint x: 182, startPoint y: 146, endPoint x: 77, endPoint y: 140, distance: 104.7
click at [77, 140] on div "Placeholder Message" at bounding box center [133, 143] width 149 height 13
type input "Please let us know what you are interested in and we'll get back to you!"
click at [119, 176] on label at bounding box center [117, 179] width 10 height 10
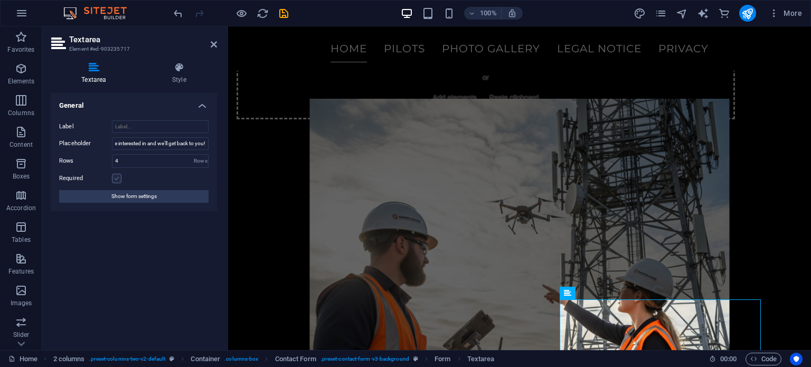
click at [0, 0] on input "Required" at bounding box center [0, 0] width 0 height 0
click at [146, 160] on input "4" at bounding box center [161, 161] width 96 height 13
type input "8"
click at [142, 224] on div "General Label Placeholder Please let us know what you are interested in and we'…" at bounding box center [134, 217] width 166 height 249
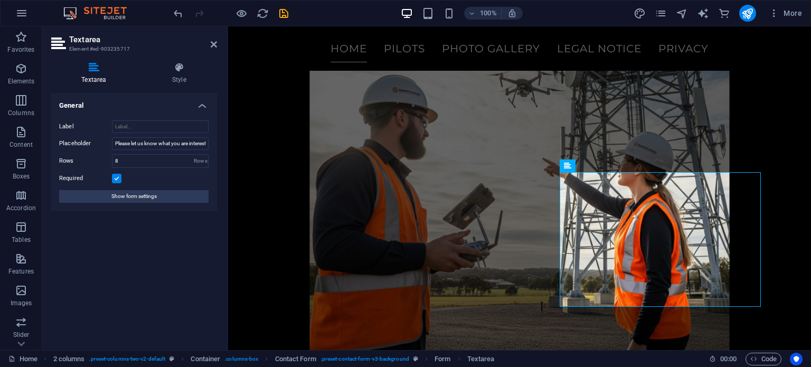
scroll to position [4609, 0]
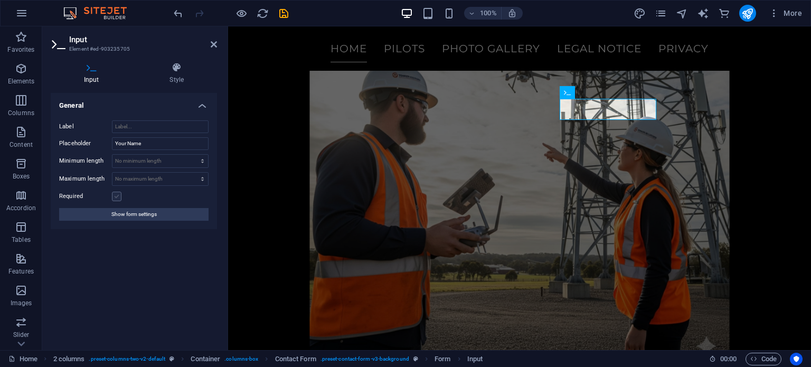
drag, startPoint x: 146, startPoint y: 171, endPoint x: 117, endPoint y: 199, distance: 40.7
click at [117, 199] on div "Label Placeholder Your Name Minimum length No minimum length chars Maximum leng…" at bounding box center [134, 170] width 166 height 117
click at [111, 202] on label "Required" at bounding box center [85, 196] width 53 height 13
click at [0, 0] on input "Required" at bounding box center [0, 0] width 0 height 0
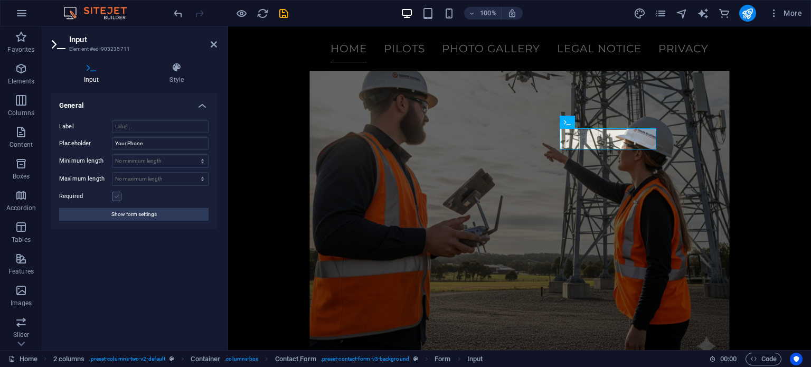
click at [116, 196] on label at bounding box center [117, 197] width 10 height 10
click at [0, 0] on input "Required" at bounding box center [0, 0] width 0 height 0
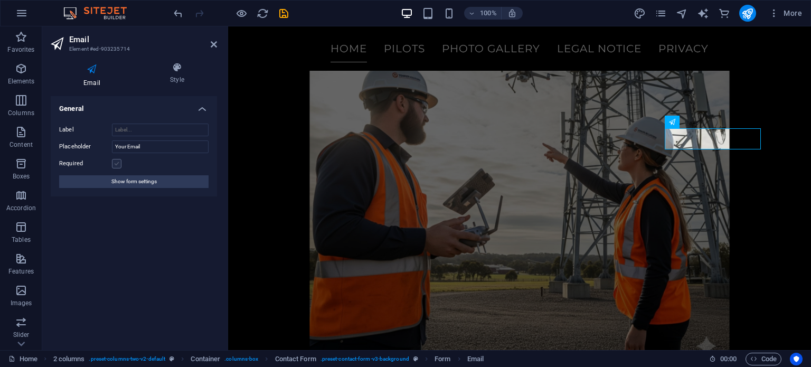
click at [116, 165] on label at bounding box center [117, 164] width 10 height 10
click at [0, 0] on input "Required" at bounding box center [0, 0] width 0 height 0
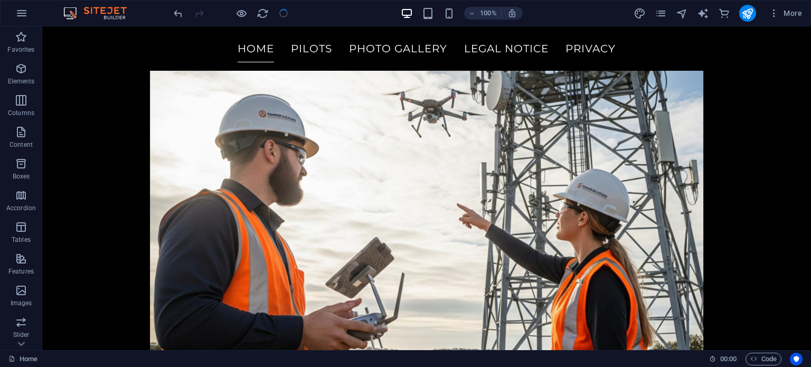
scroll to position [4693, 0]
